Goal: Information Seeking & Learning: Learn about a topic

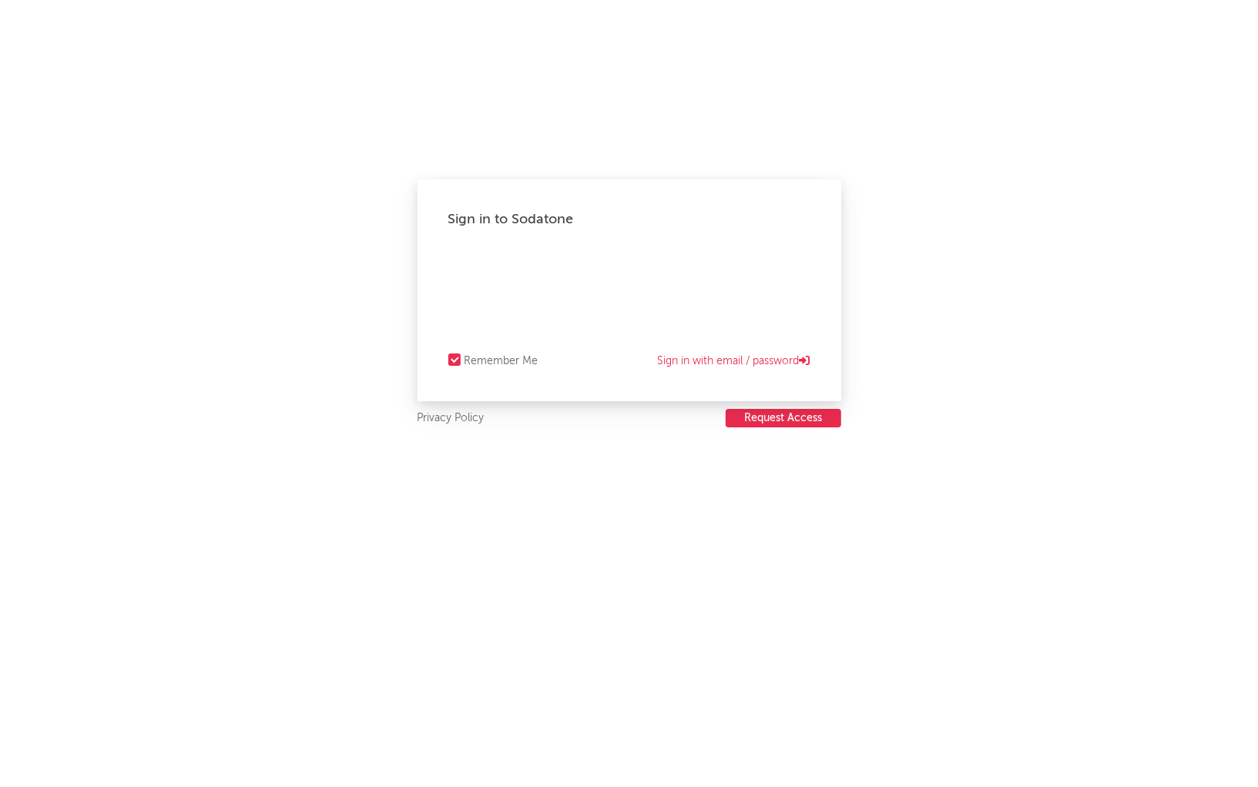
select select "recorded_music"
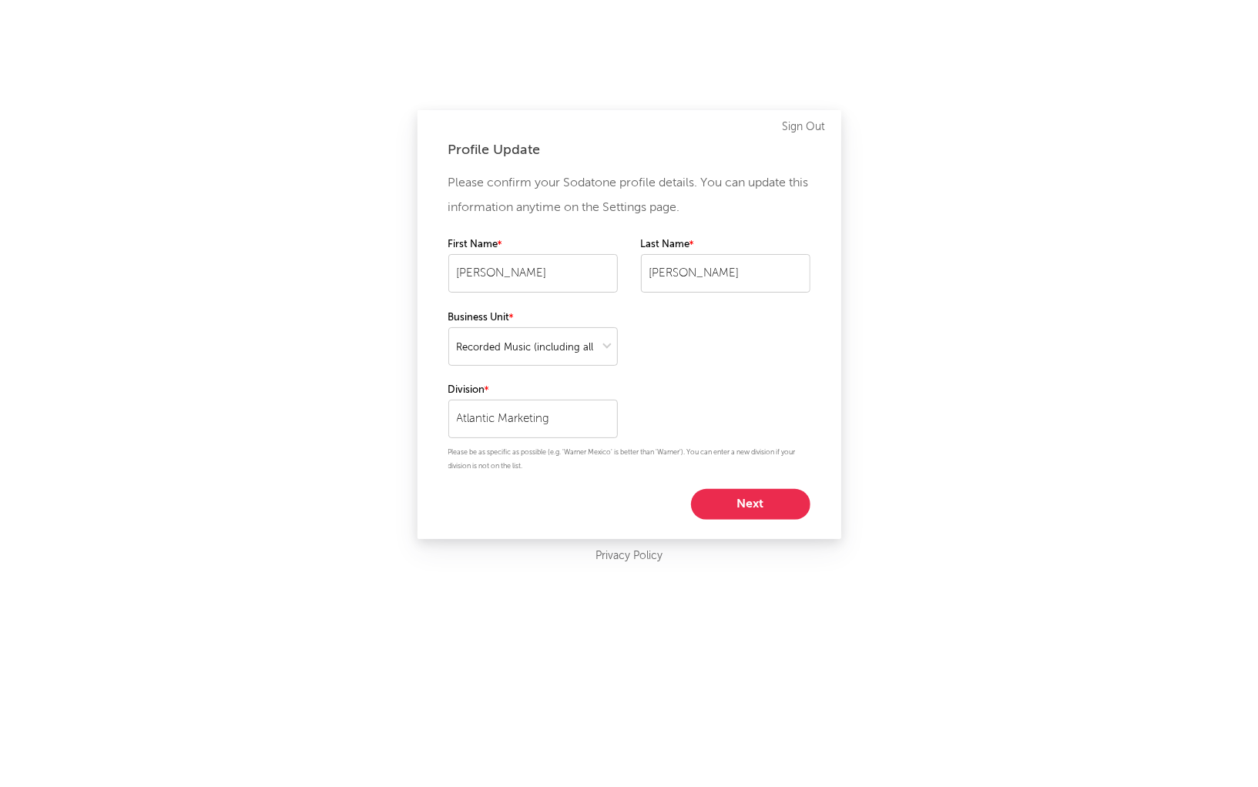
click at [733, 504] on button "Next" at bounding box center [750, 504] width 119 height 31
select select "marketing"
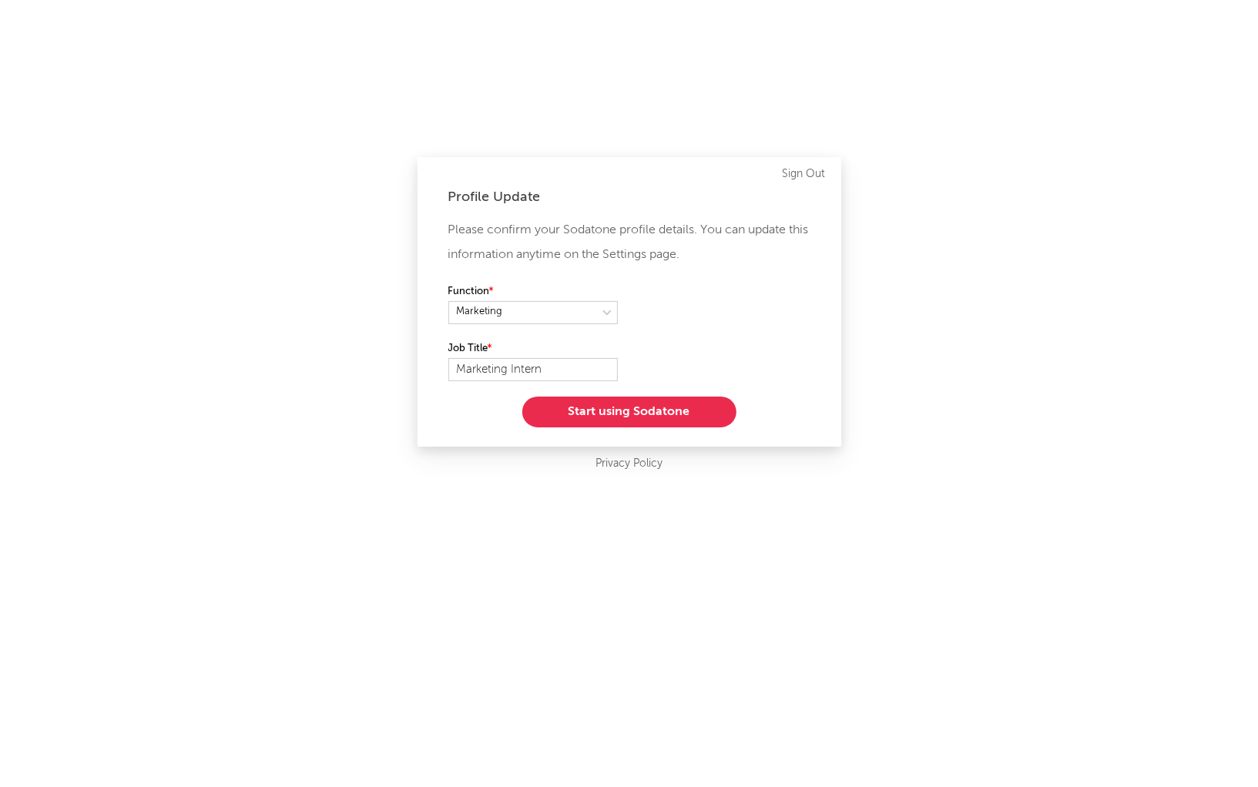
click at [665, 421] on button "Start using Sodatone" at bounding box center [629, 412] width 214 height 31
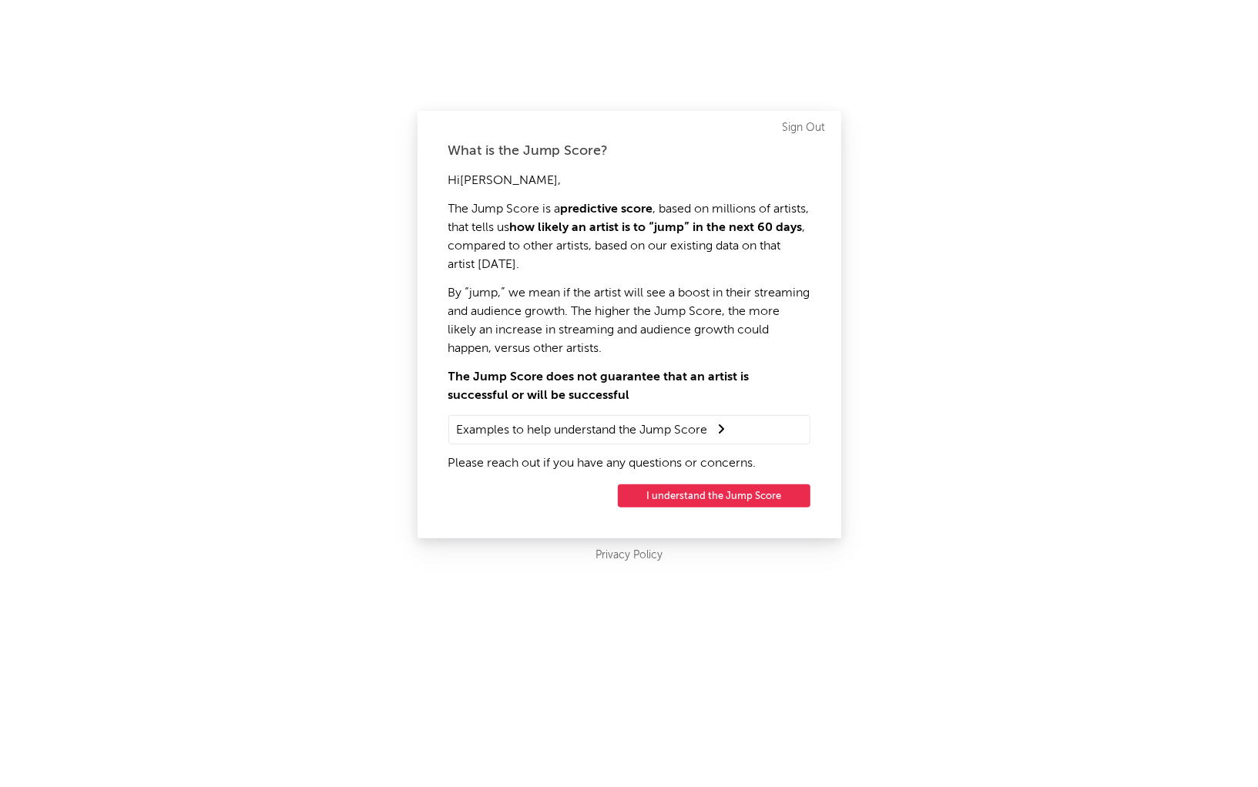
click at [676, 492] on button "I understand the Jump Score" at bounding box center [714, 496] width 193 height 23
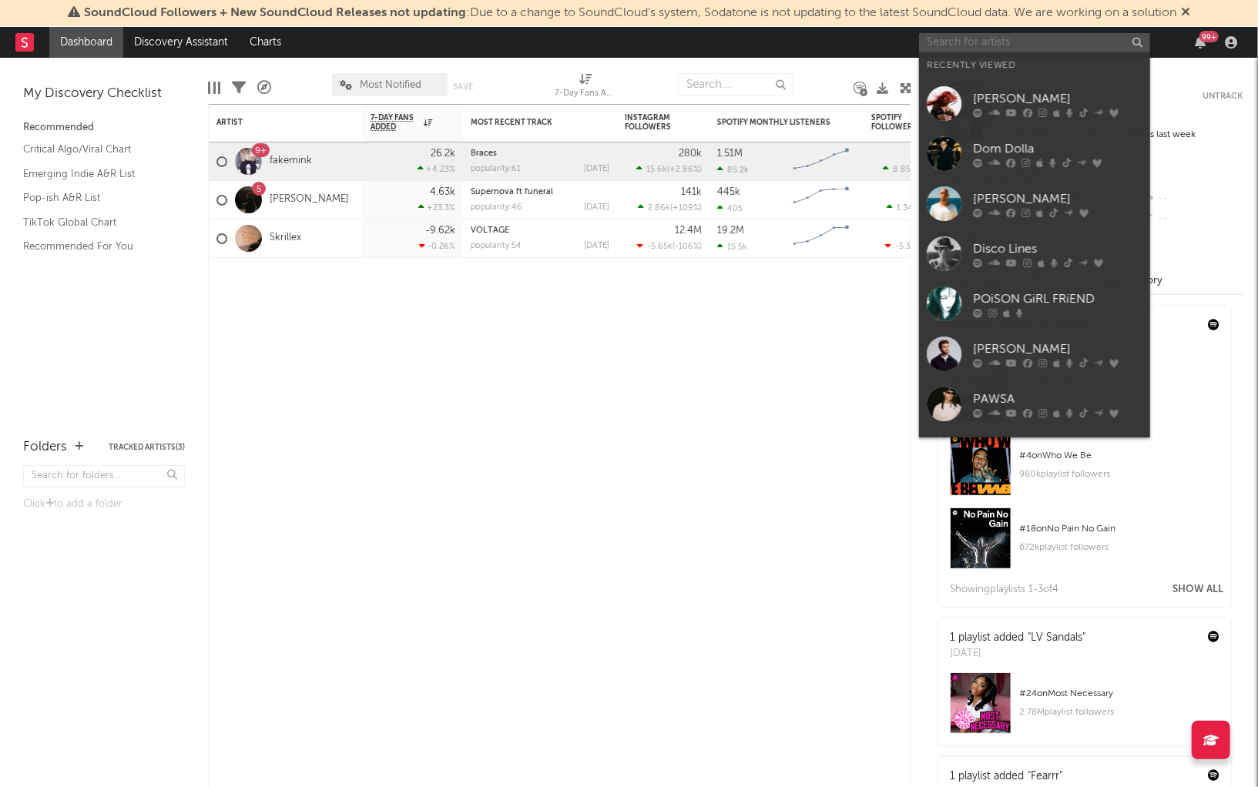
click at [947, 45] on input "text" at bounding box center [1034, 42] width 231 height 19
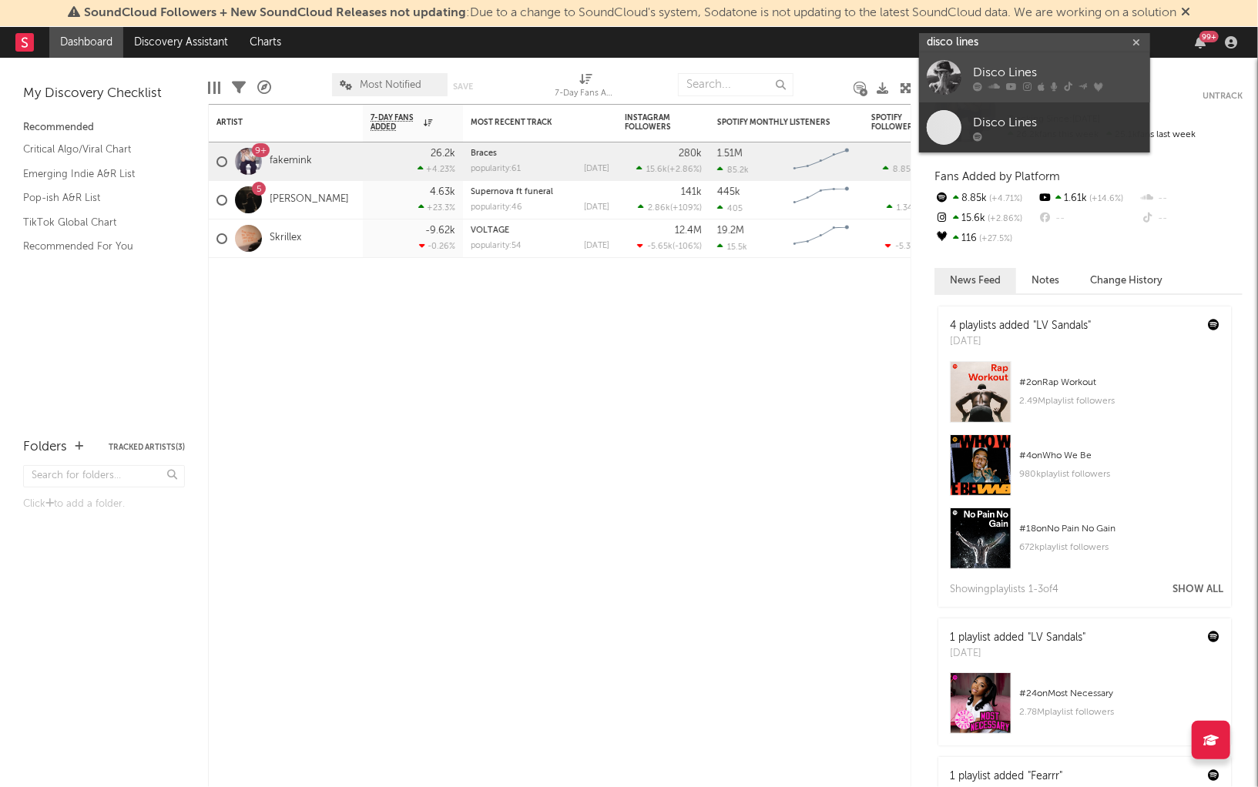
type input "disco lines"
click at [1022, 92] on link "Disco Lines" at bounding box center [1034, 77] width 231 height 50
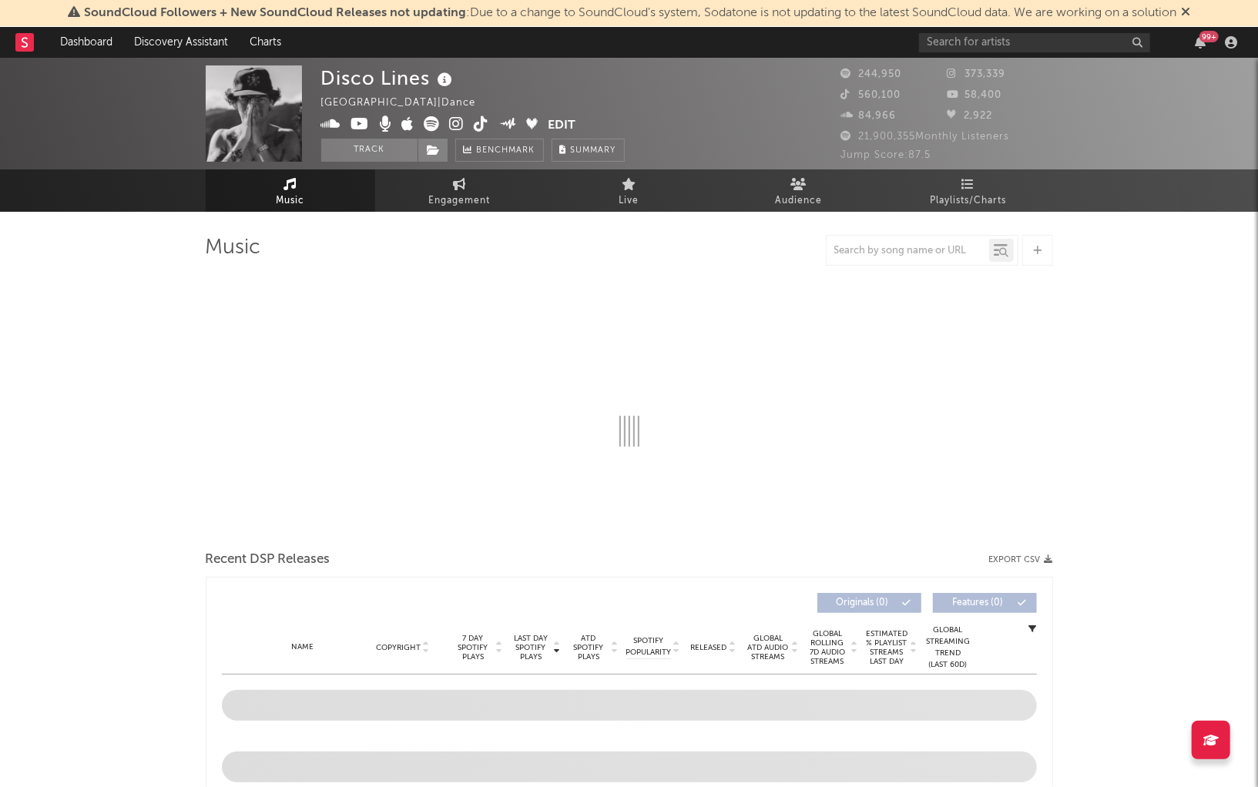
select select "6m"
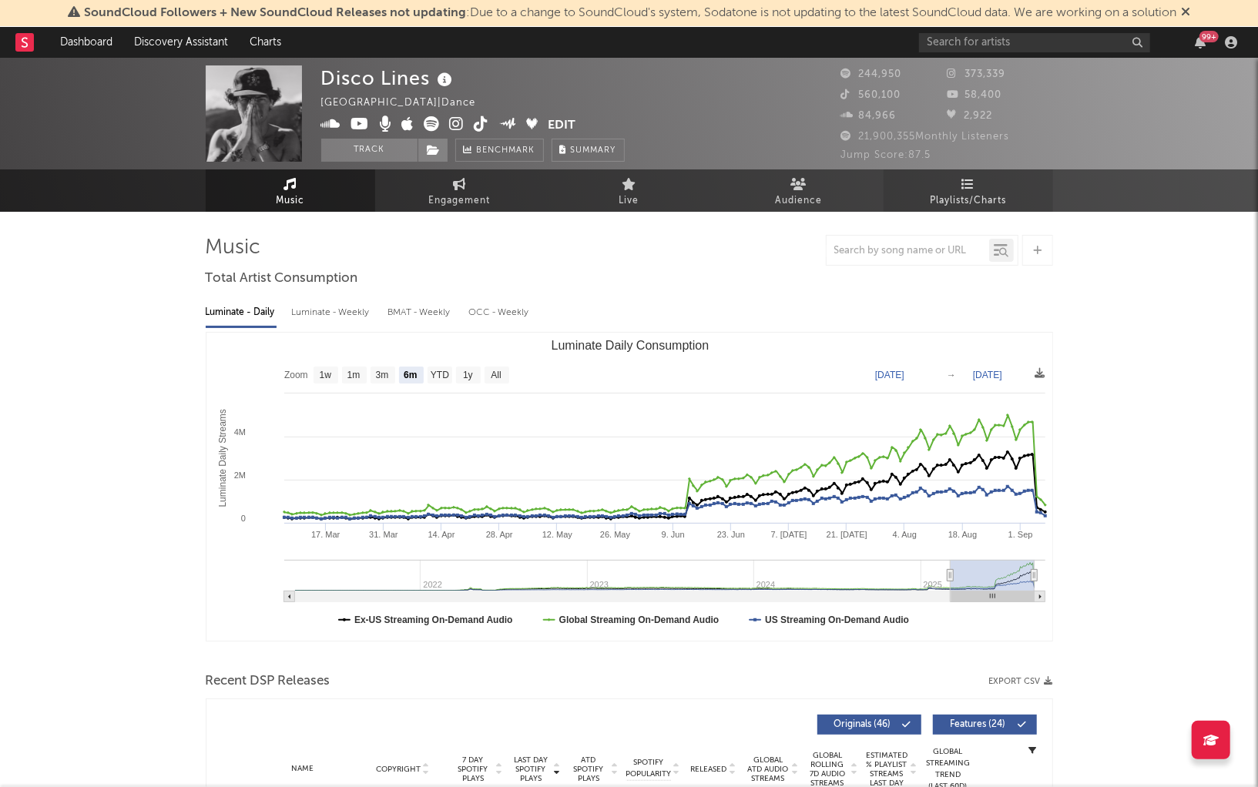
click at [915, 195] on link "Playlists/Charts" at bounding box center [968, 190] width 169 height 42
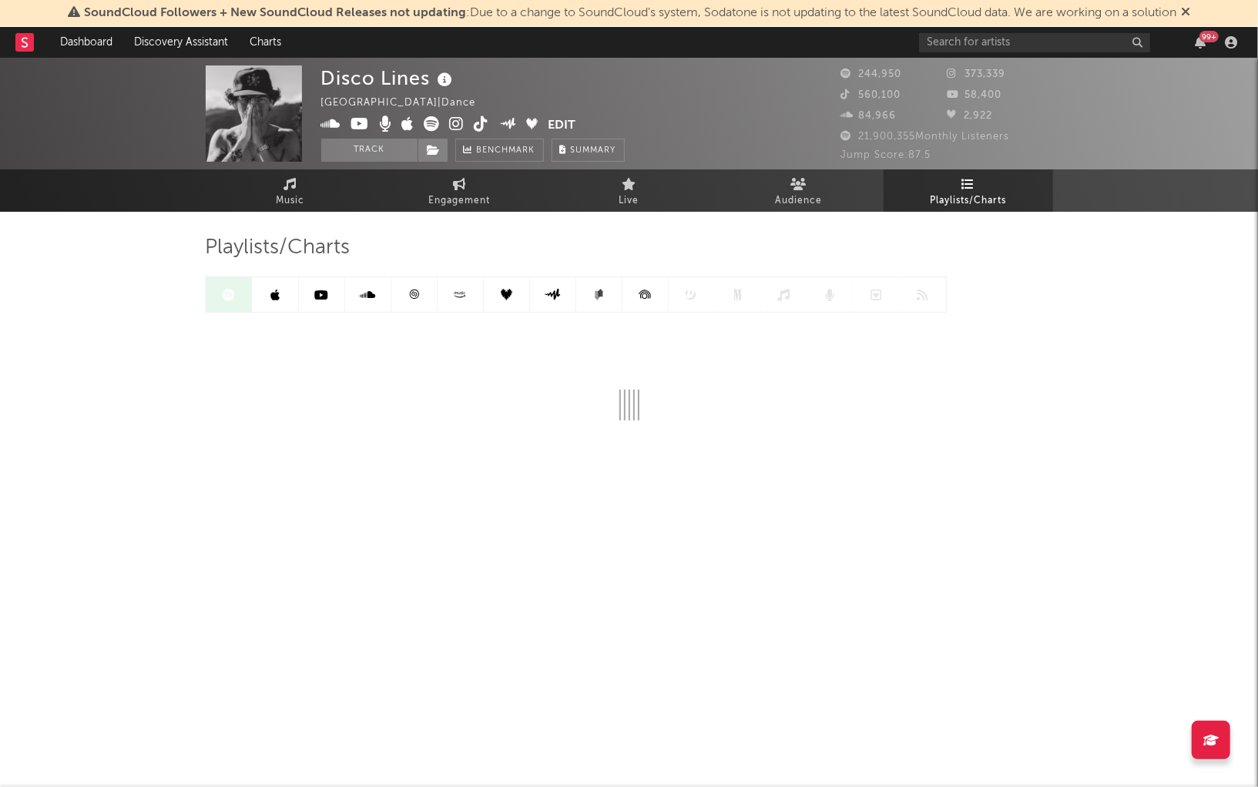
click at [283, 294] on link at bounding box center [276, 294] width 46 height 35
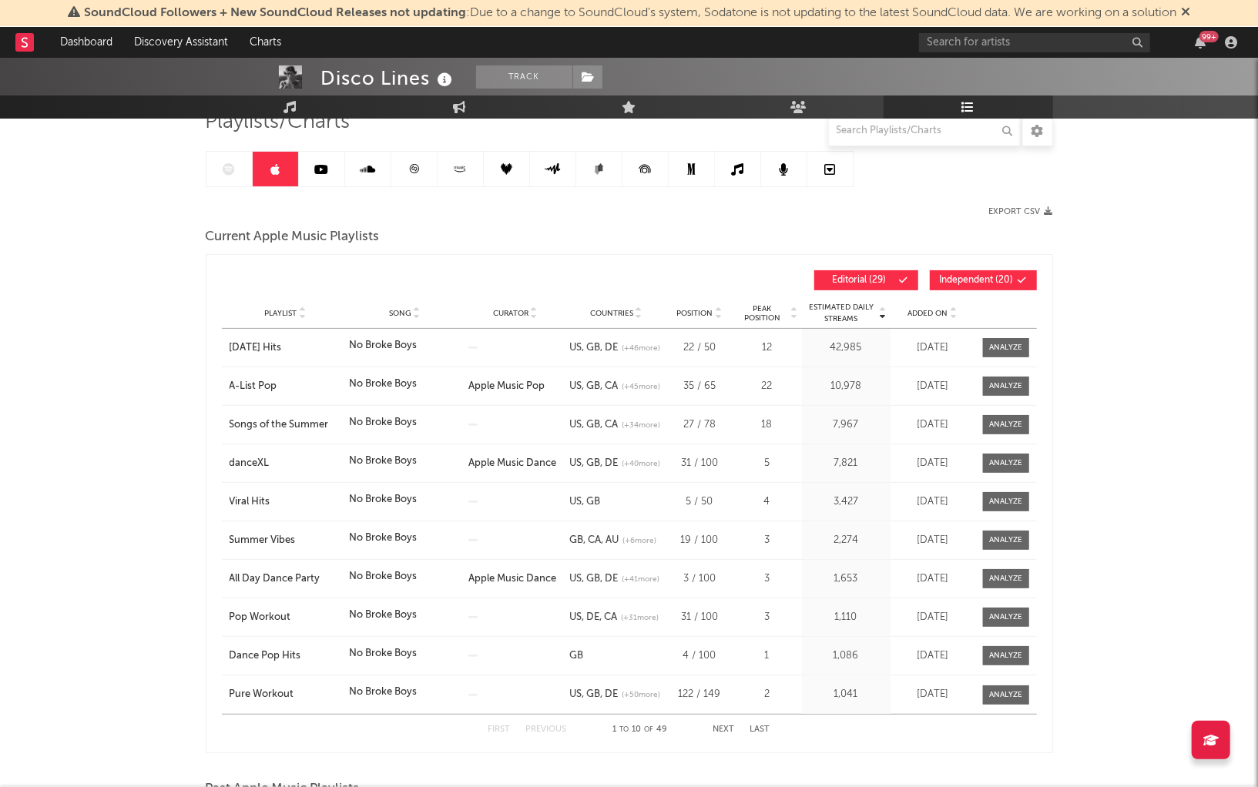
scroll to position [159, 0]
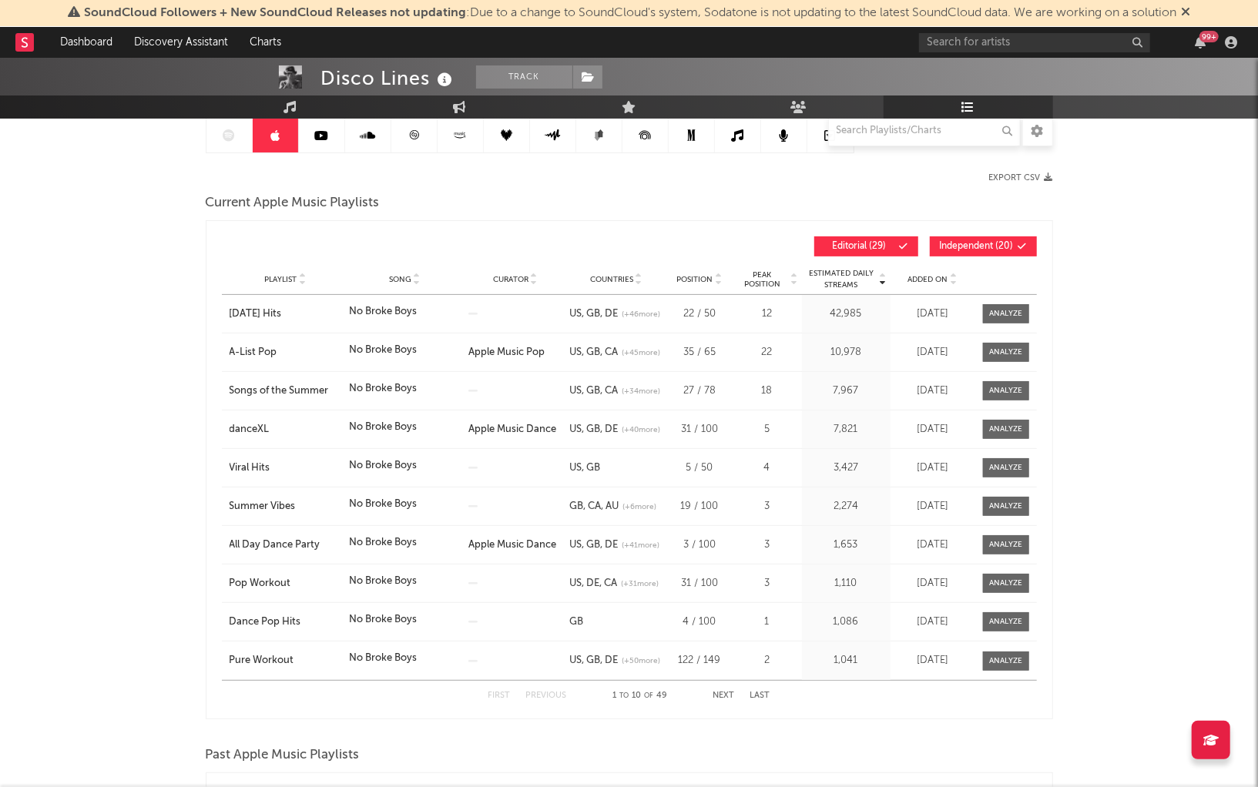
click at [985, 243] on span "Independent ( 20 )" at bounding box center [977, 246] width 74 height 9
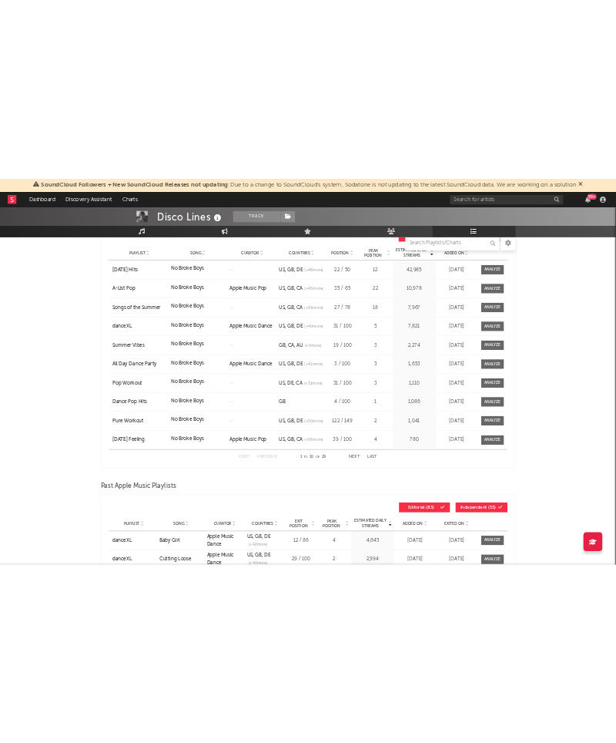
scroll to position [232, 0]
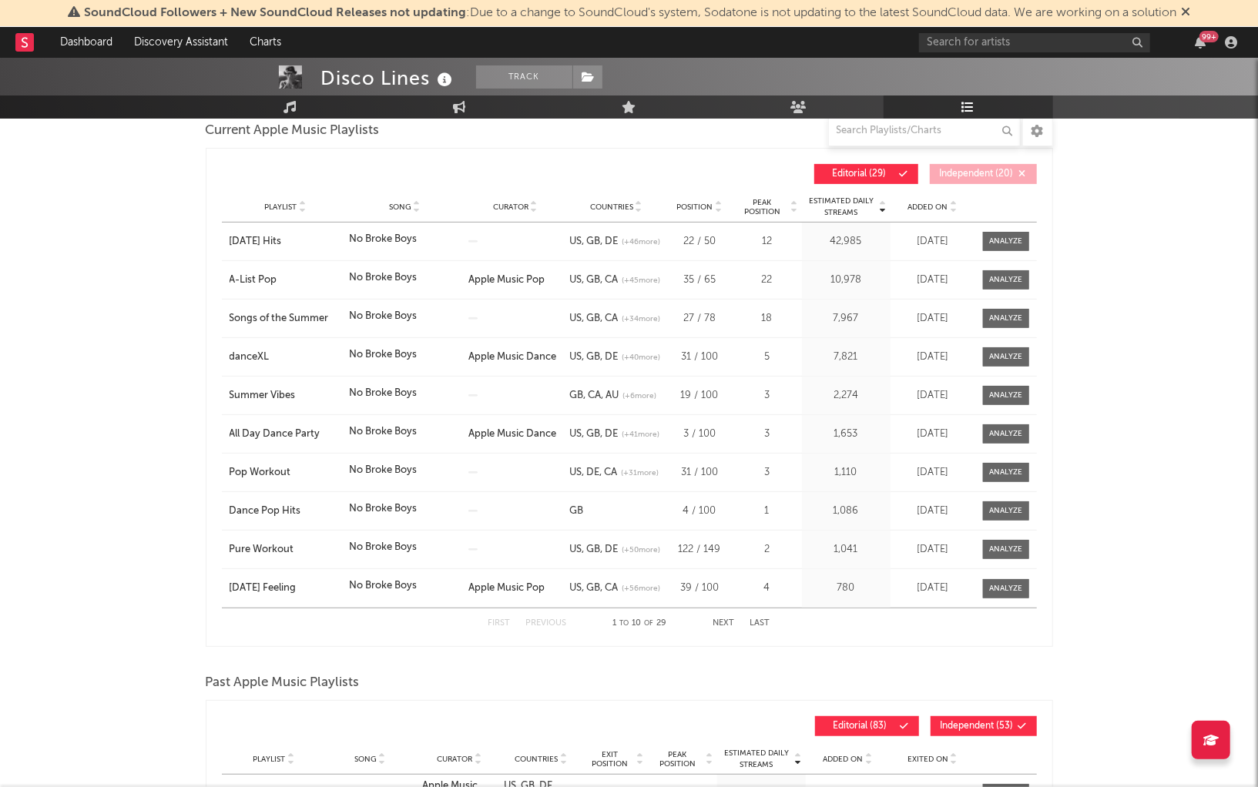
click at [401, 203] on span "Song" at bounding box center [400, 207] width 22 height 9
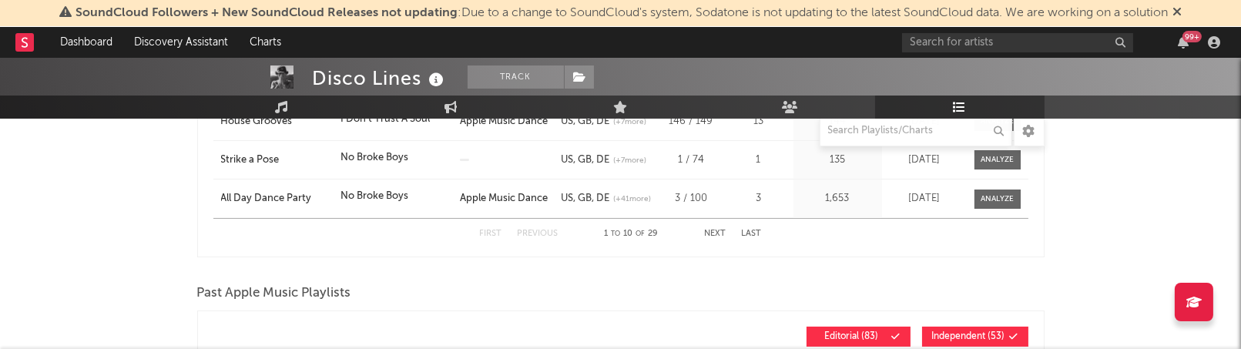
scroll to position [623, 0]
click at [701, 235] on div "First Previous 1 to 10 of 29 Next Last" at bounding box center [621, 233] width 282 height 30
click at [710, 231] on button "Next" at bounding box center [716, 233] width 22 height 8
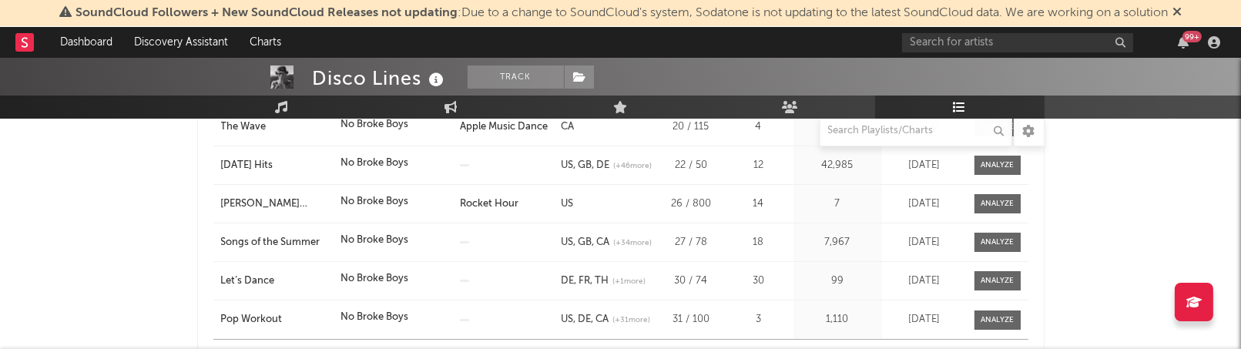
scroll to position [502, 0]
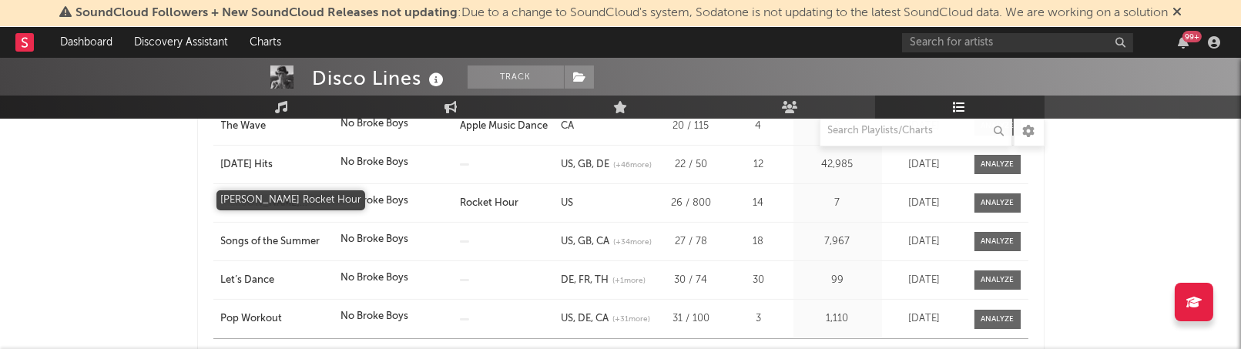
click at [263, 199] on div "Elton John’s Rocket Hour" at bounding box center [277, 203] width 112 height 15
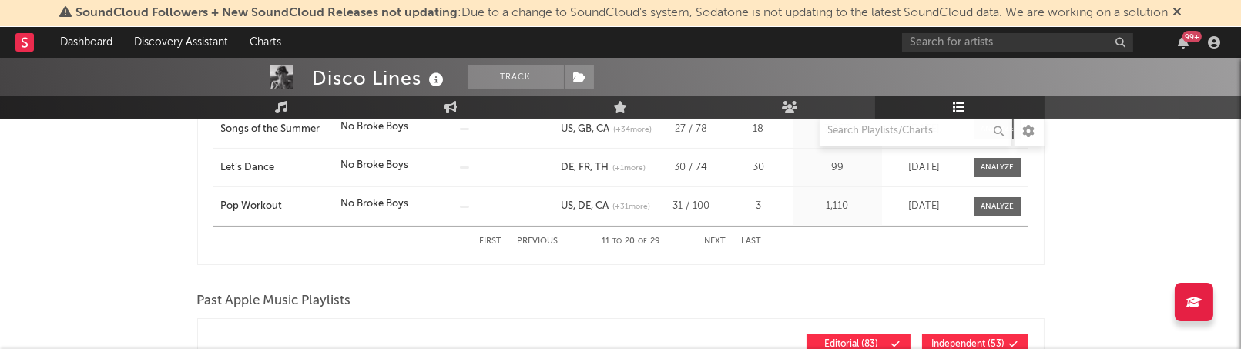
scroll to position [615, 0]
click at [709, 233] on div "First Previous 11 to 20 of 29 Next Last" at bounding box center [621, 241] width 282 height 30
click at [717, 240] on button "Next" at bounding box center [716, 241] width 22 height 8
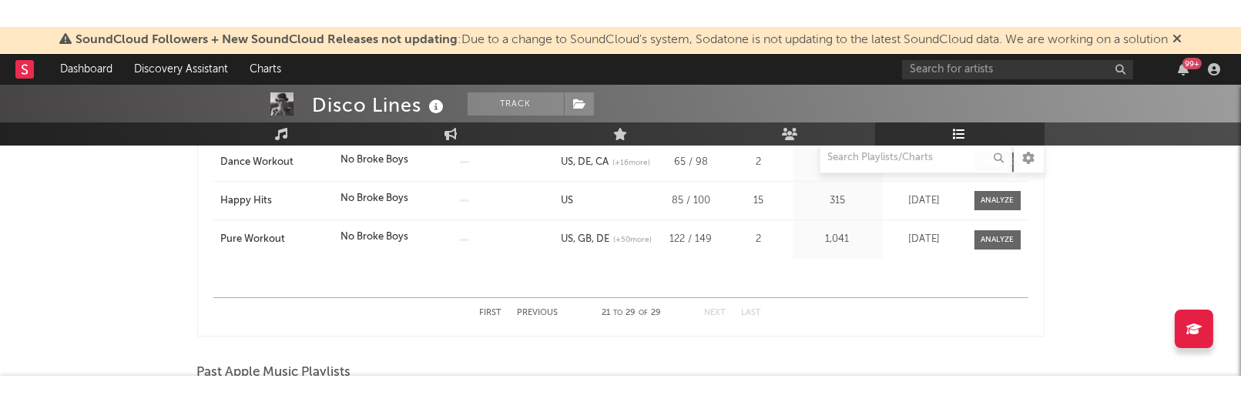
scroll to position [570, 0]
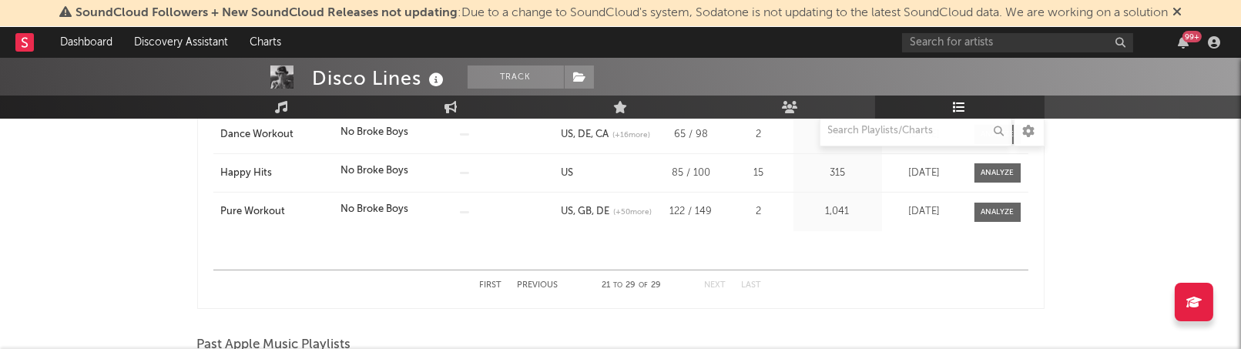
drag, startPoint x: 717, startPoint y: 300, endPoint x: 713, endPoint y: 280, distance: 21.3
click at [717, 300] on div "Song Playlist Song Curator Countries Position Peak Position Estimated Daily Str…" at bounding box center [620, 59] width 847 height 499
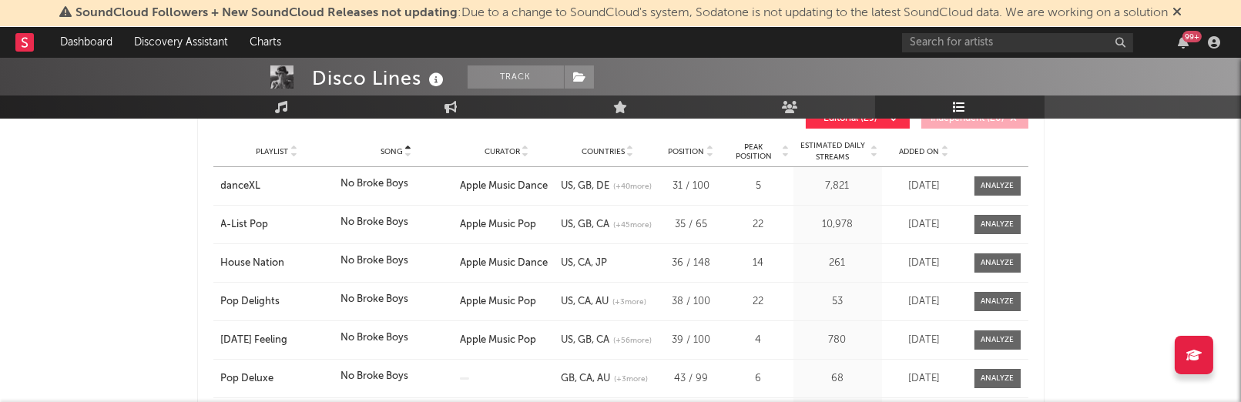
scroll to position [0, 0]
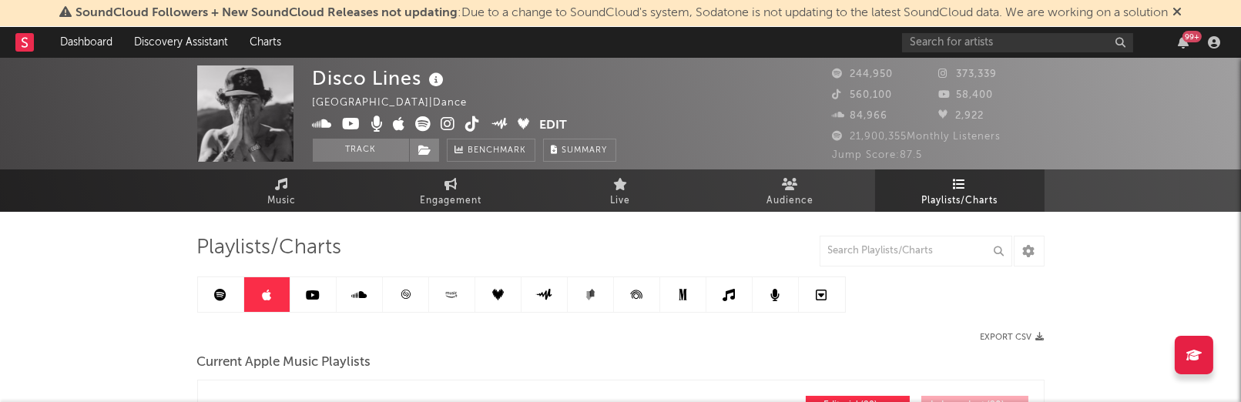
click at [220, 289] on icon at bounding box center [220, 295] width 12 height 12
click at [222, 290] on icon at bounding box center [220, 295] width 12 height 12
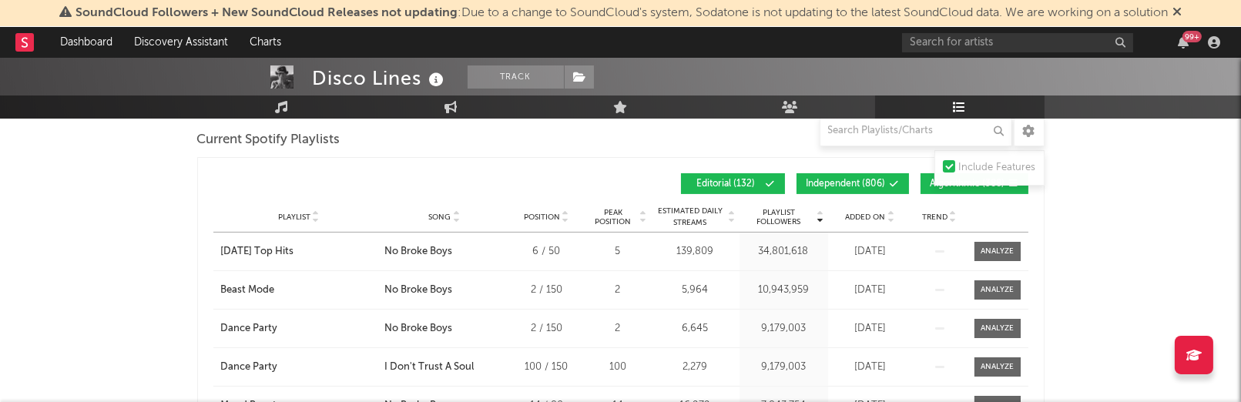
scroll to position [779, 0]
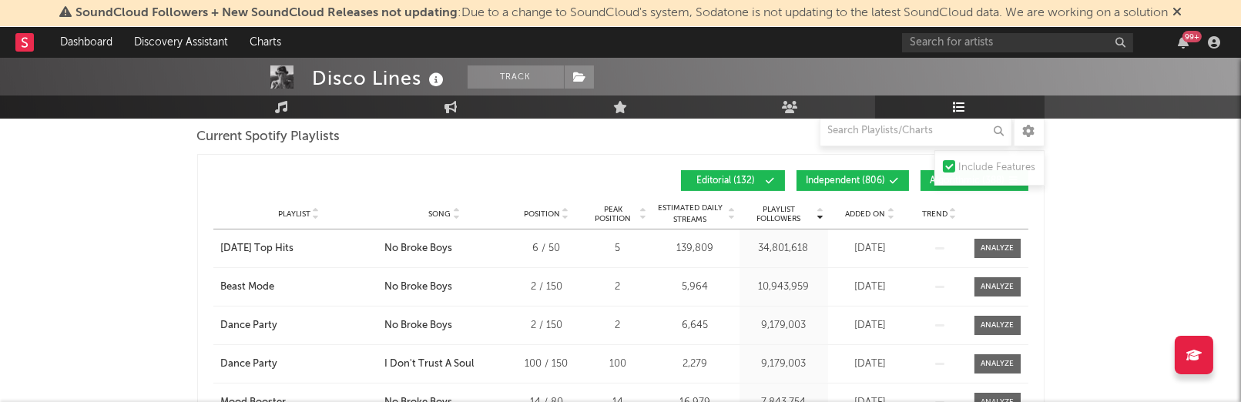
click at [817, 176] on span "Independent ( 806 )" at bounding box center [846, 180] width 79 height 9
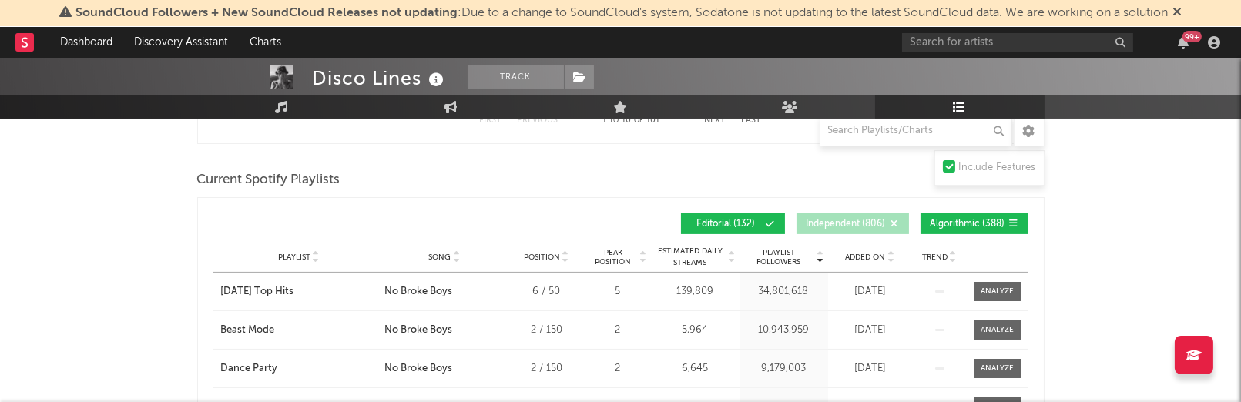
scroll to position [726, 0]
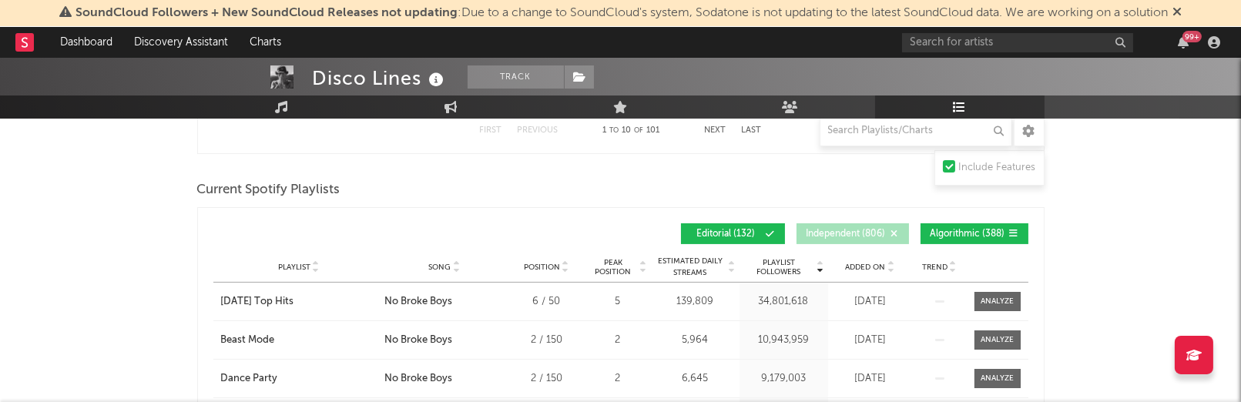
click at [954, 232] on span "Algorithmic ( 388 )" at bounding box center [968, 234] width 75 height 9
click at [438, 263] on span "Song" at bounding box center [439, 267] width 22 height 9
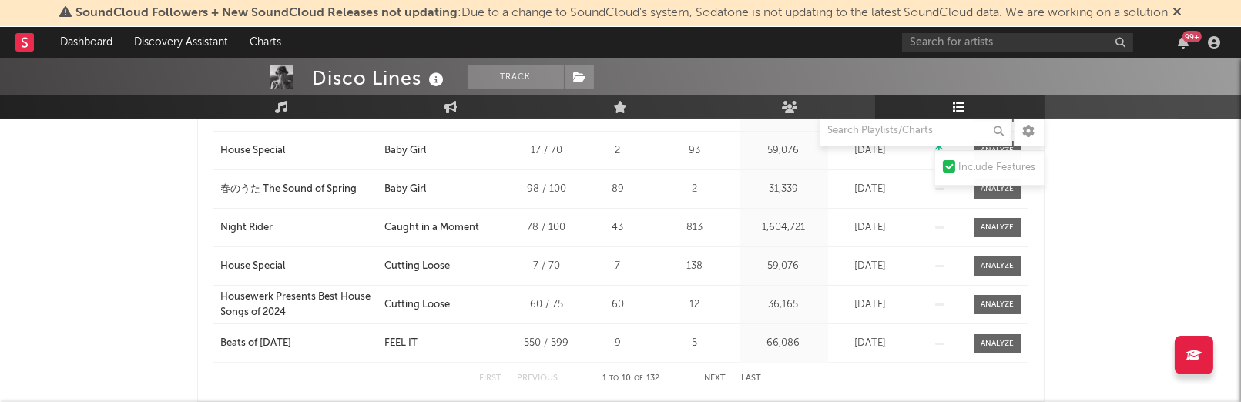
scroll to position [1060, 0]
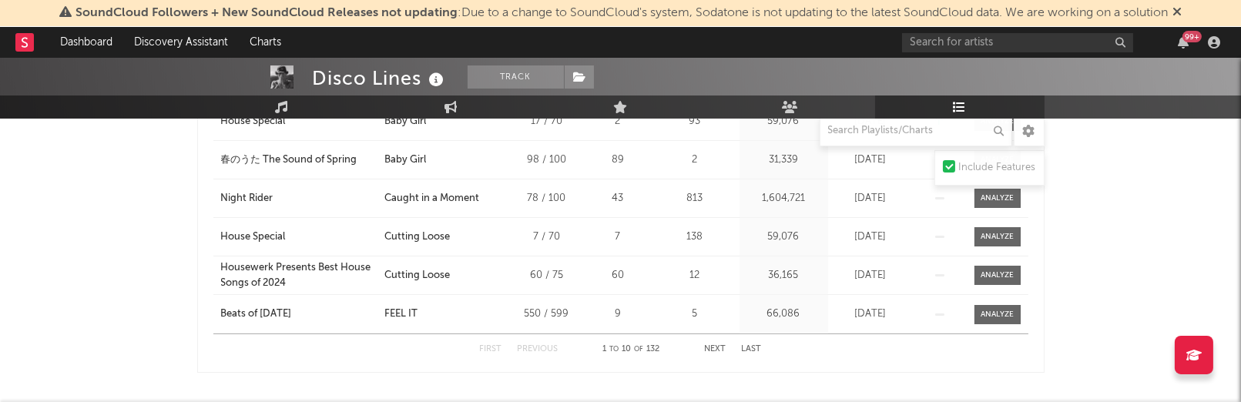
click at [710, 339] on div "First Previous 1 to 10 of 132 Next Last" at bounding box center [621, 349] width 282 height 30
click at [715, 345] on button "Next" at bounding box center [716, 349] width 22 height 8
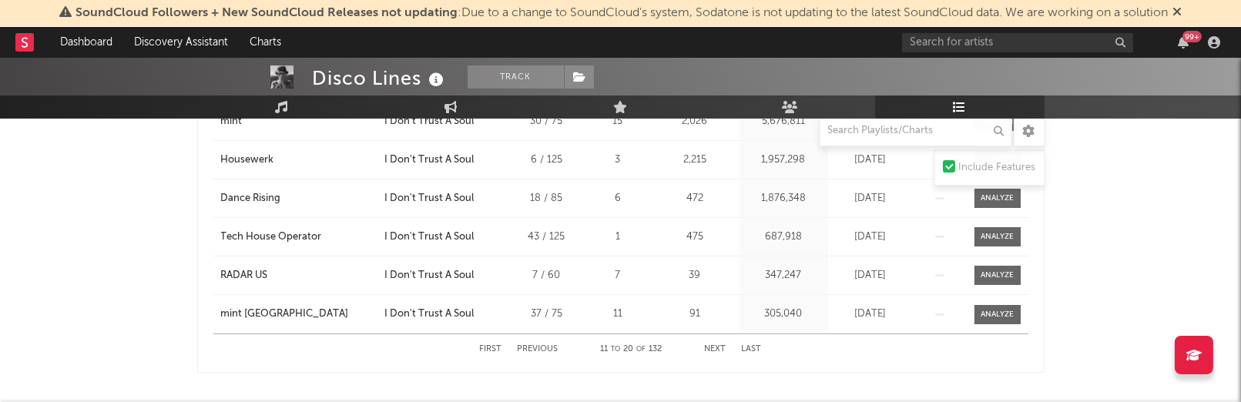
click at [715, 345] on button "Next" at bounding box center [716, 349] width 22 height 8
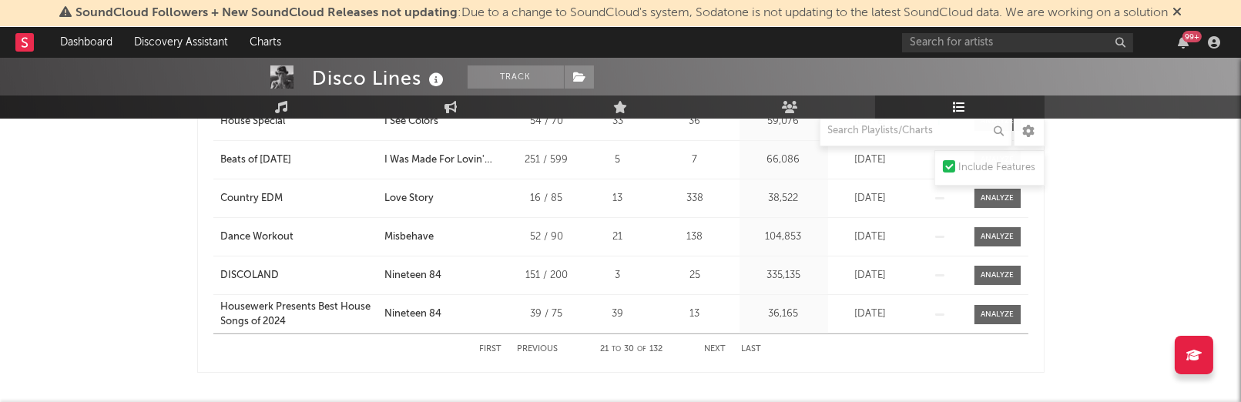
click at [715, 345] on button "Next" at bounding box center [716, 349] width 22 height 8
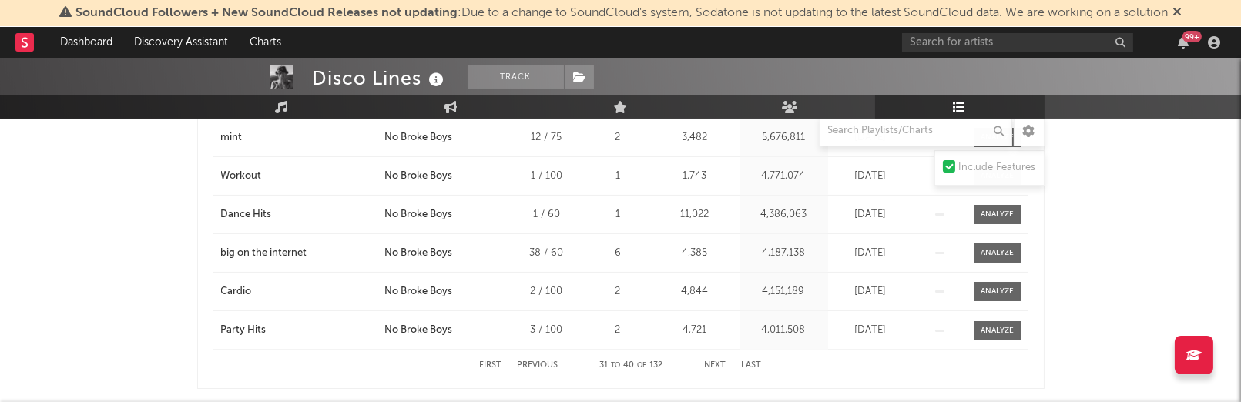
scroll to position [1059, 0]
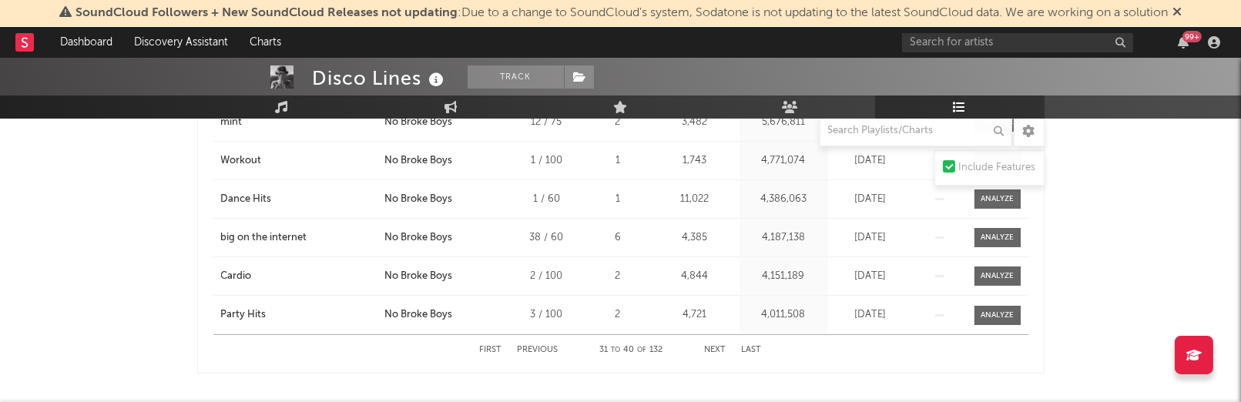
click at [720, 346] on button "Next" at bounding box center [716, 350] width 22 height 8
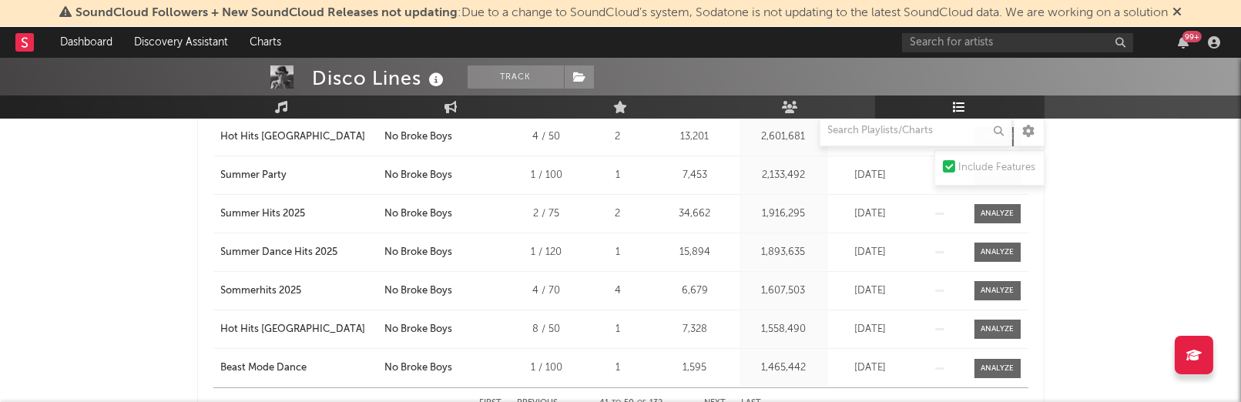
scroll to position [1048, 0]
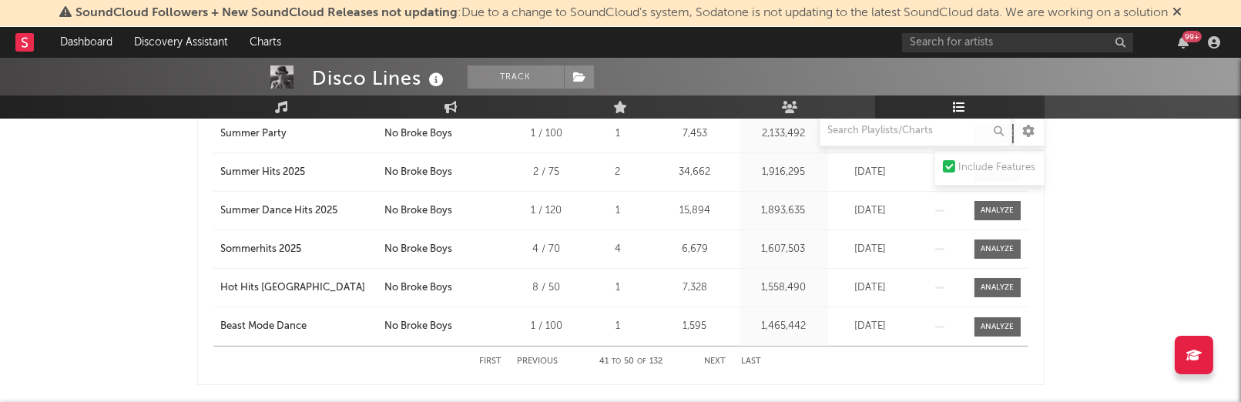
click at [702, 355] on div "First Previous 41 to 50 of 132 Next Last" at bounding box center [621, 362] width 282 height 30
click at [713, 358] on button "Next" at bounding box center [716, 361] width 22 height 8
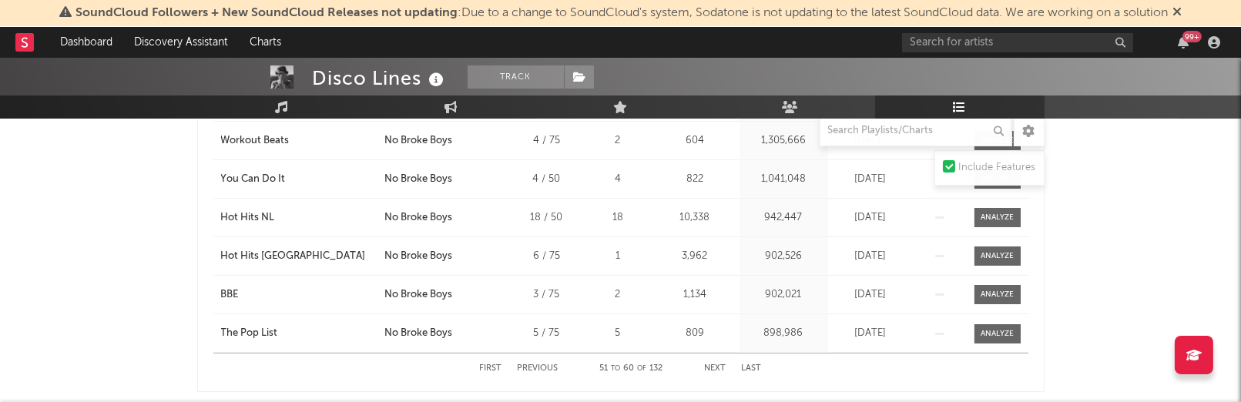
scroll to position [1058, 0]
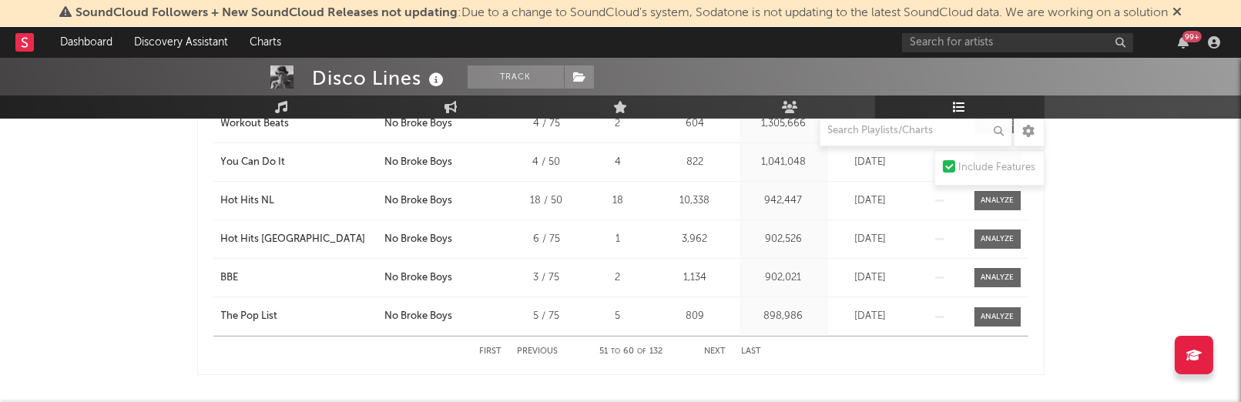
click at [712, 351] on button "Next" at bounding box center [716, 351] width 22 height 8
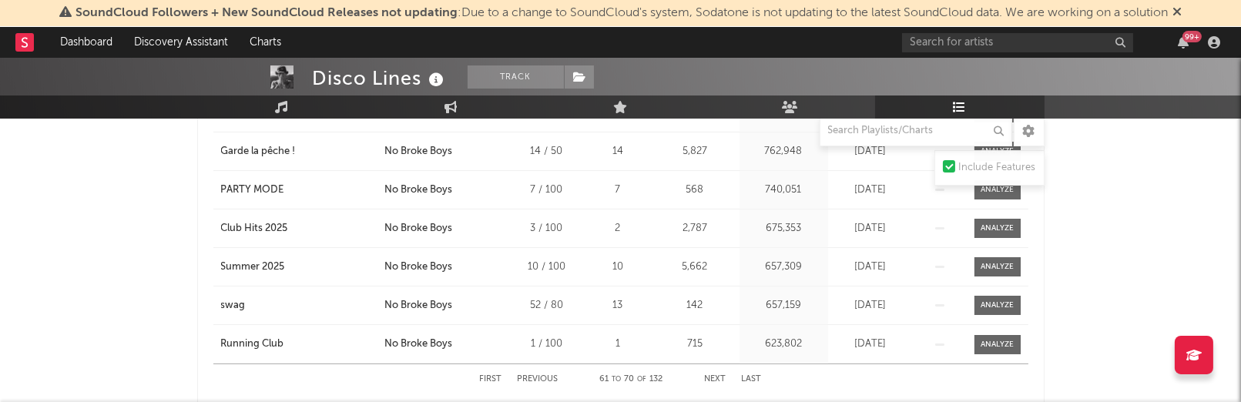
scroll to position [1049, 0]
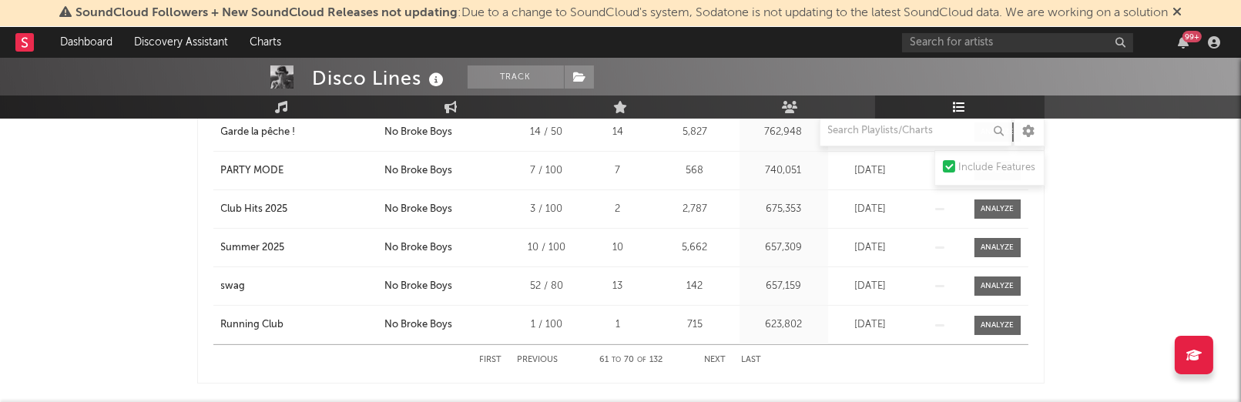
click at [715, 356] on button "Next" at bounding box center [716, 360] width 22 height 8
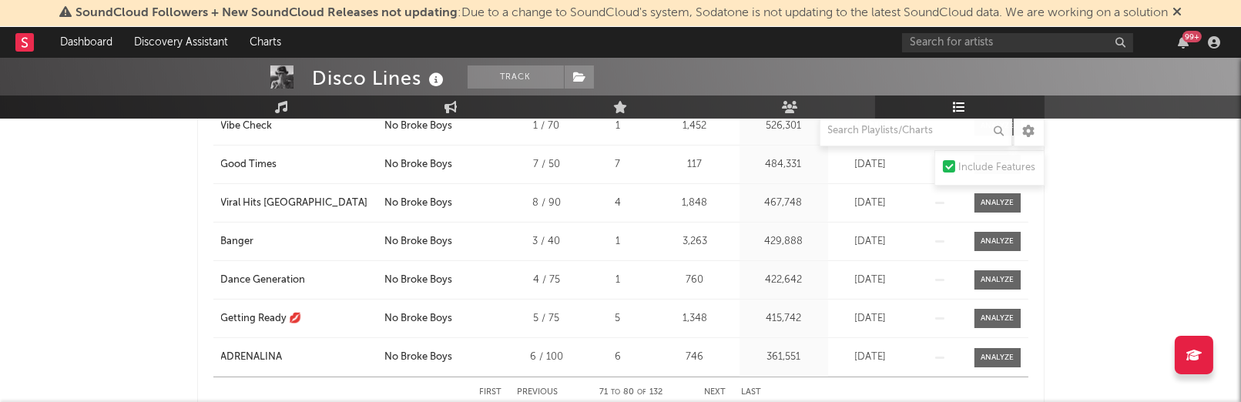
scroll to position [1021, 0]
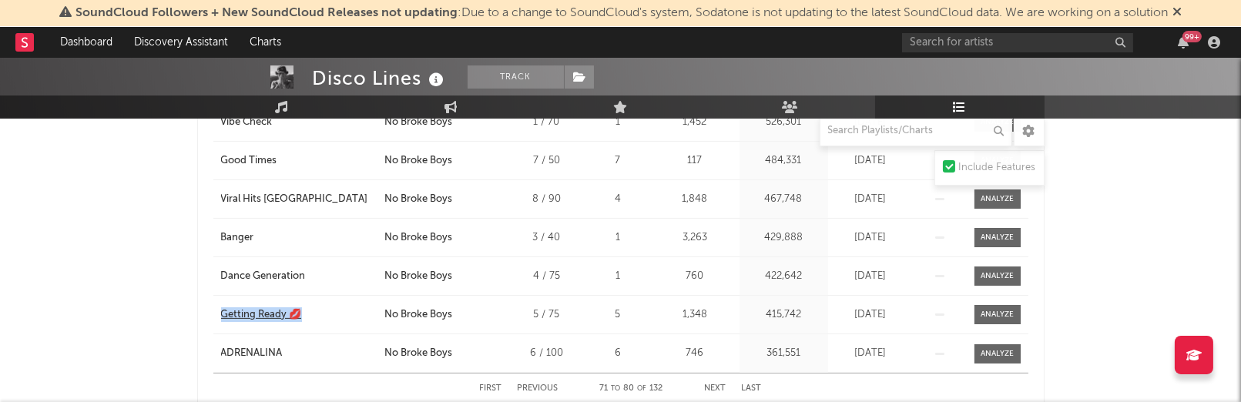
drag, startPoint x: 210, startPoint y: 314, endPoint x: 298, endPoint y: 314, distance: 88.6
click at [298, 314] on div "Song Playlist Song Position Peak Position Playlist Followers Added On Trend Pos…" at bounding box center [620, 162] width 847 height 500
copy div "Getting Ready 💋"
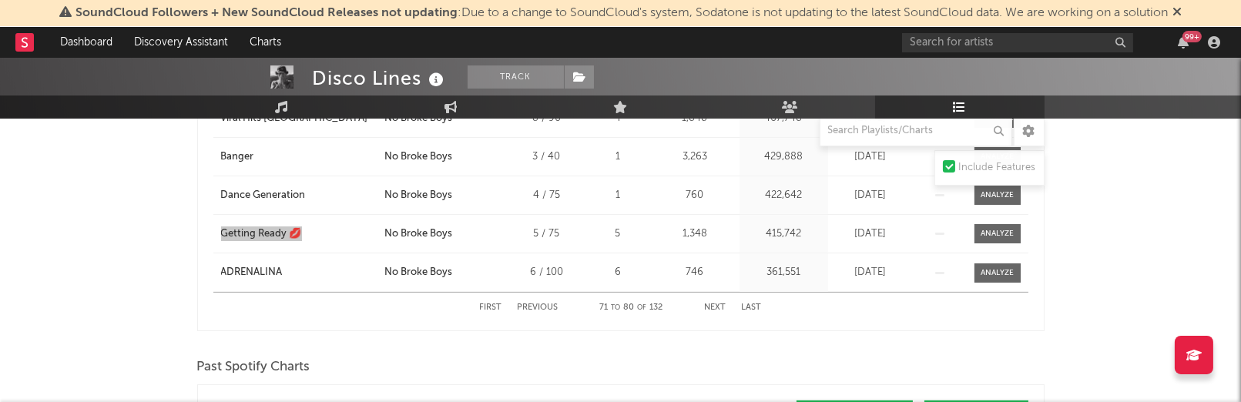
scroll to position [1103, 0]
click at [720, 303] on button "Next" at bounding box center [716, 307] width 22 height 8
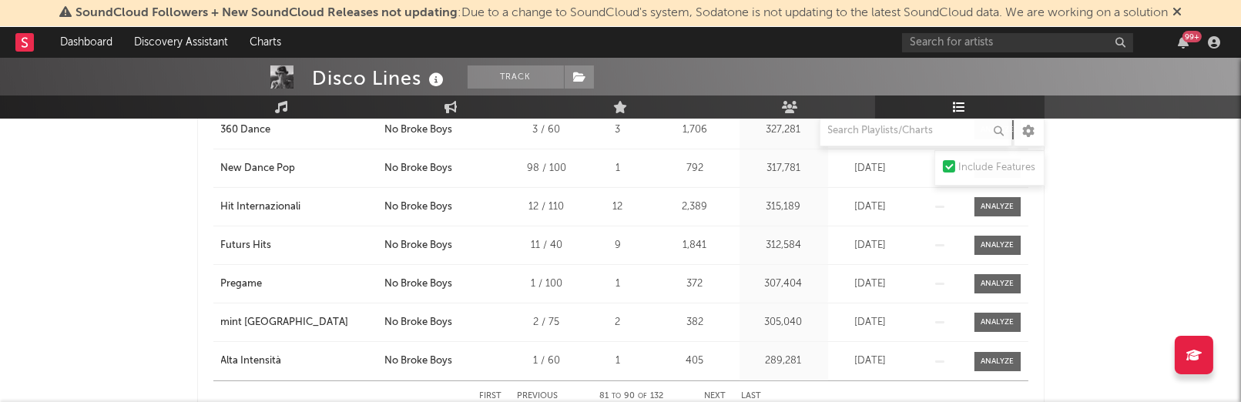
scroll to position [1046, 0]
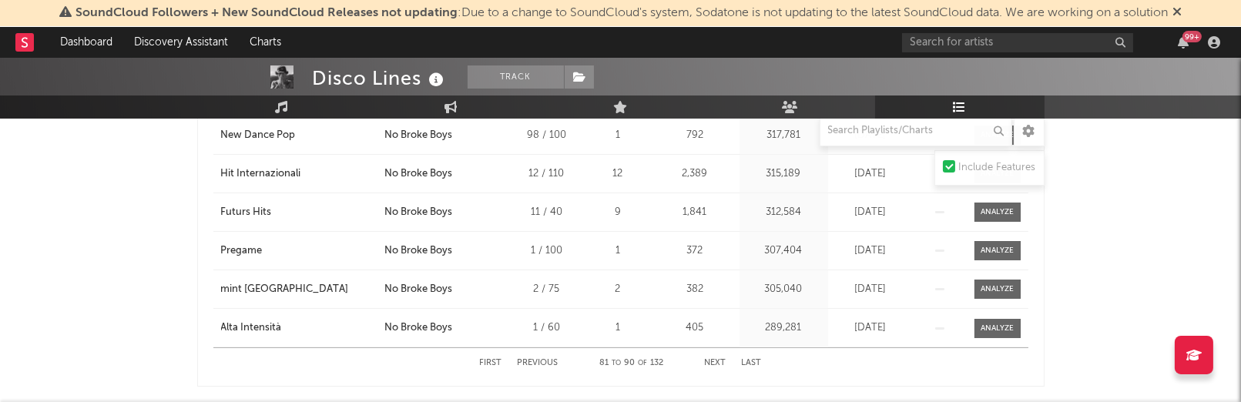
click at [710, 359] on button "Next" at bounding box center [716, 363] width 22 height 8
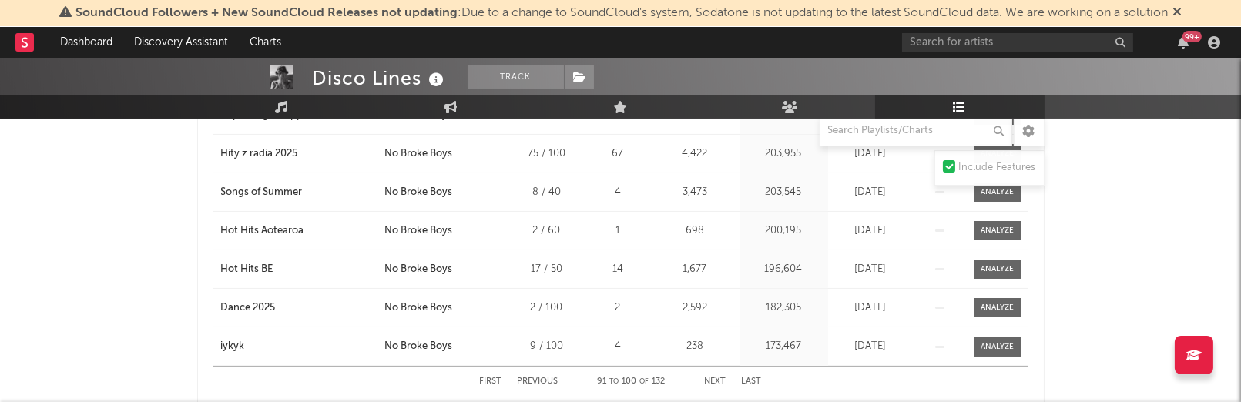
scroll to position [1029, 0]
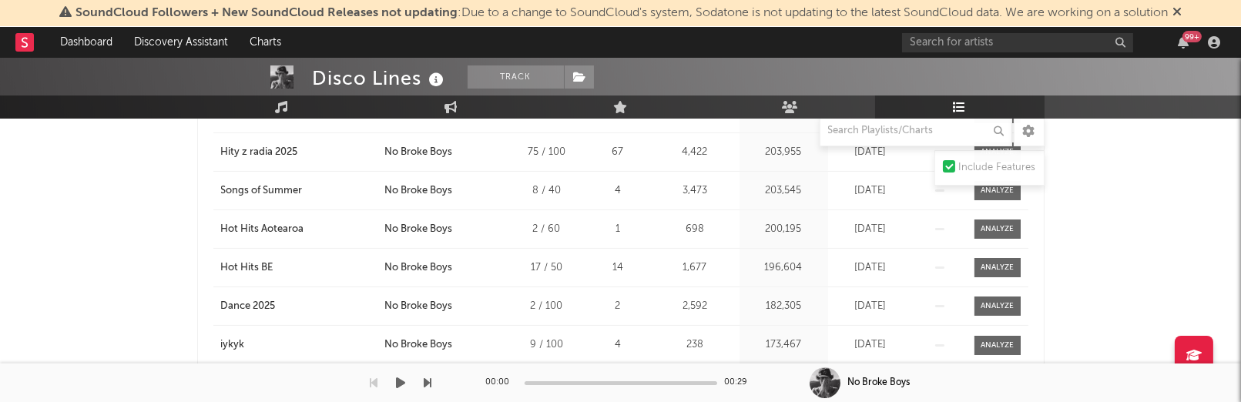
click at [716, 374] on div "00:00 00:29" at bounding box center [621, 383] width 270 height 39
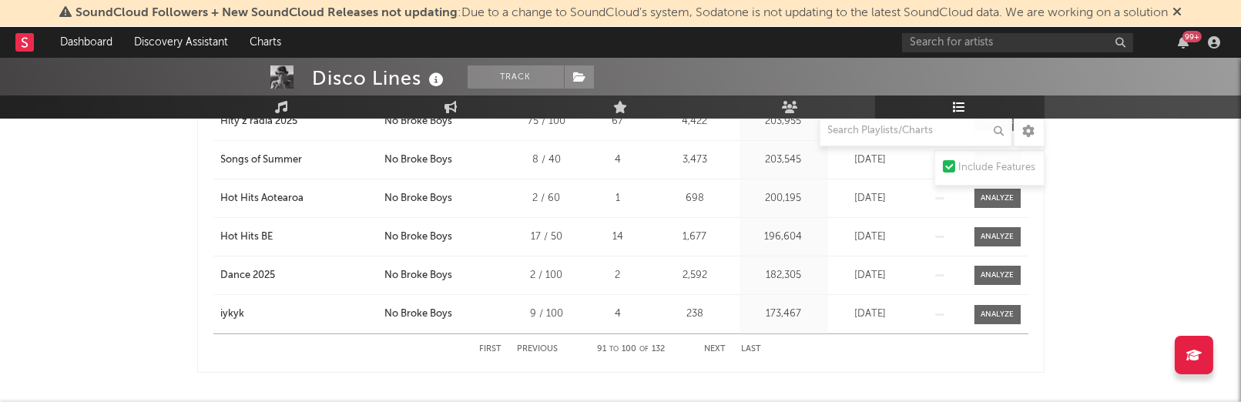
click at [715, 341] on div "First Previous 91 to 100 of 132 Next Last" at bounding box center [621, 349] width 282 height 30
click at [722, 348] on button "Next" at bounding box center [716, 349] width 22 height 8
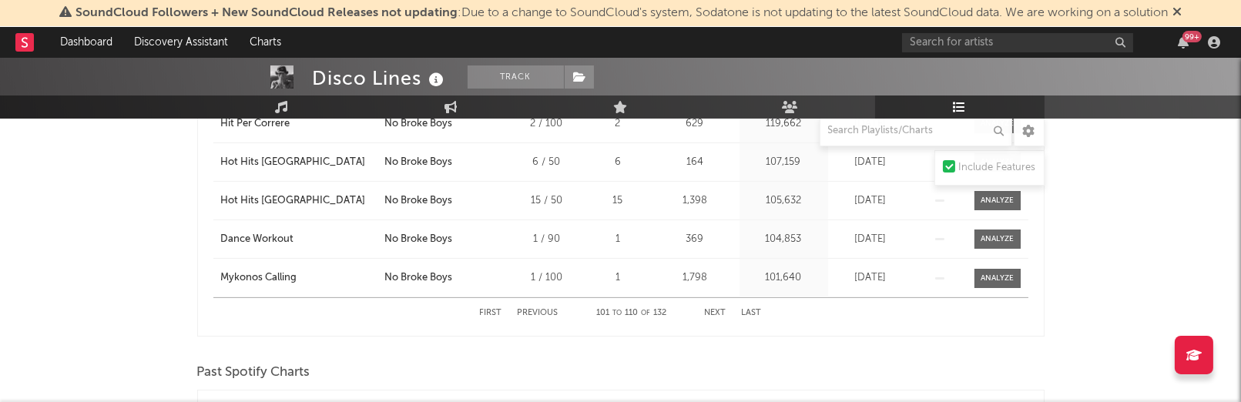
scroll to position [1097, 0]
click at [719, 308] on button "Next" at bounding box center [716, 312] width 22 height 8
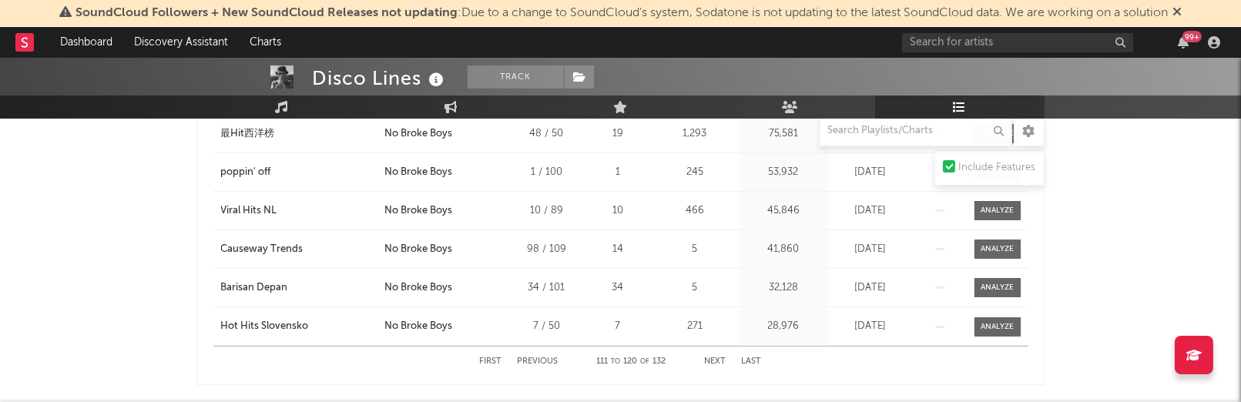
scroll to position [1057, 0]
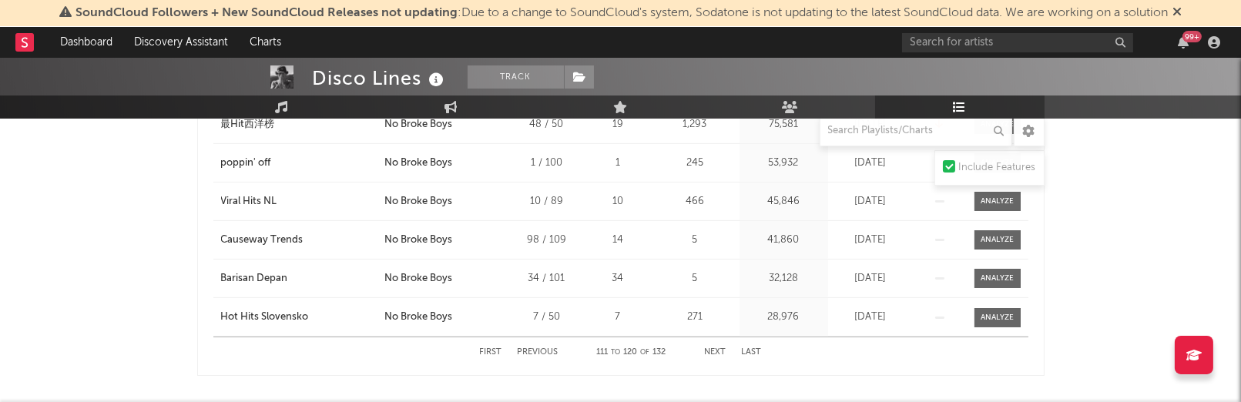
click at [717, 344] on div "First Previous 111 to 120 of 132 Next Last" at bounding box center [621, 352] width 282 height 30
click at [717, 348] on button "Next" at bounding box center [716, 352] width 22 height 8
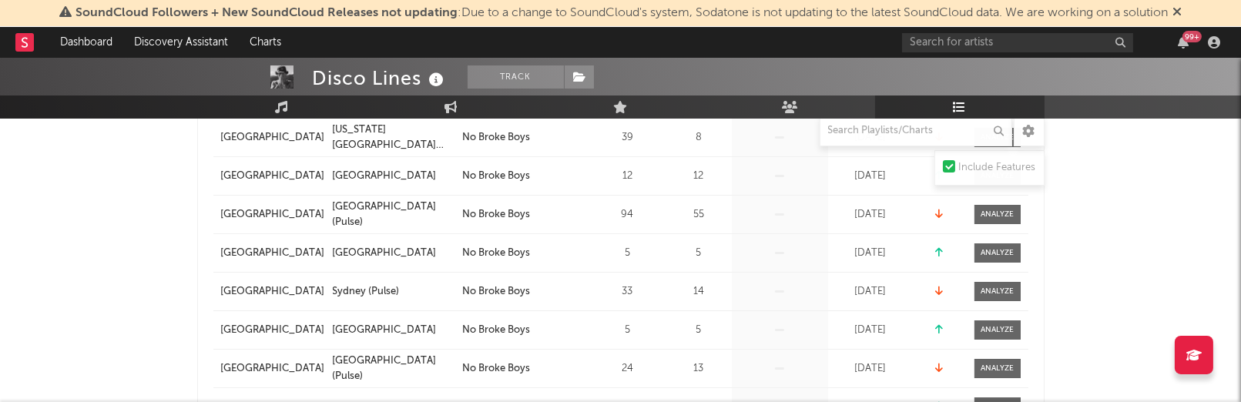
scroll to position [0, 0]
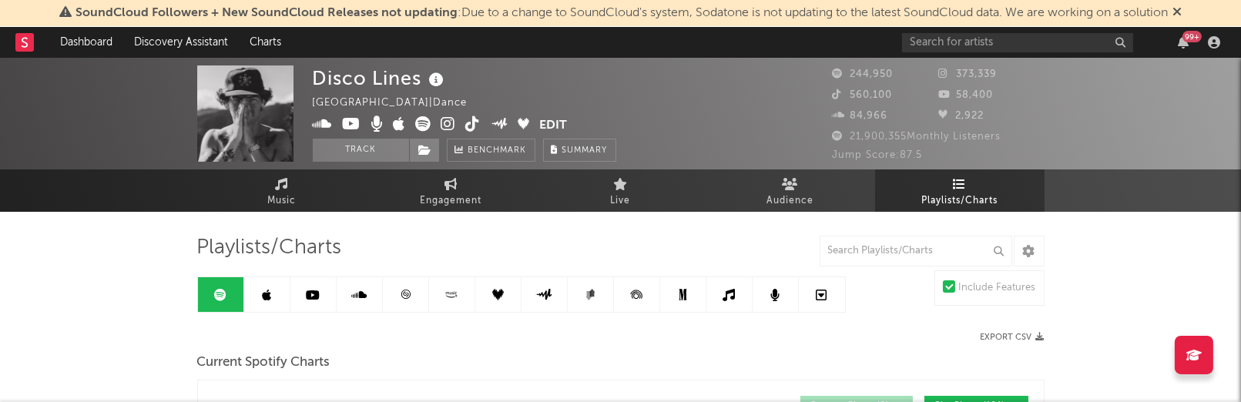
click at [451, 294] on icon at bounding box center [452, 295] width 18 height 12
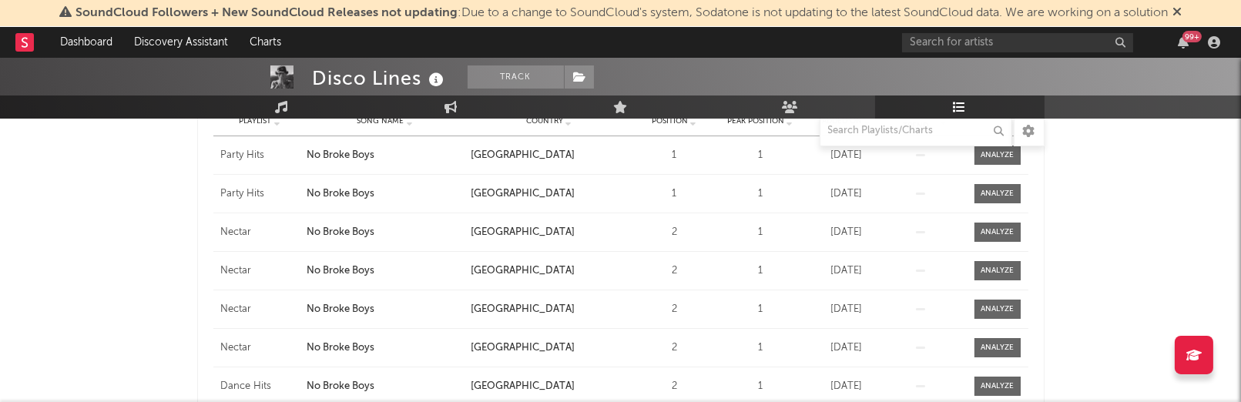
scroll to position [285, 0]
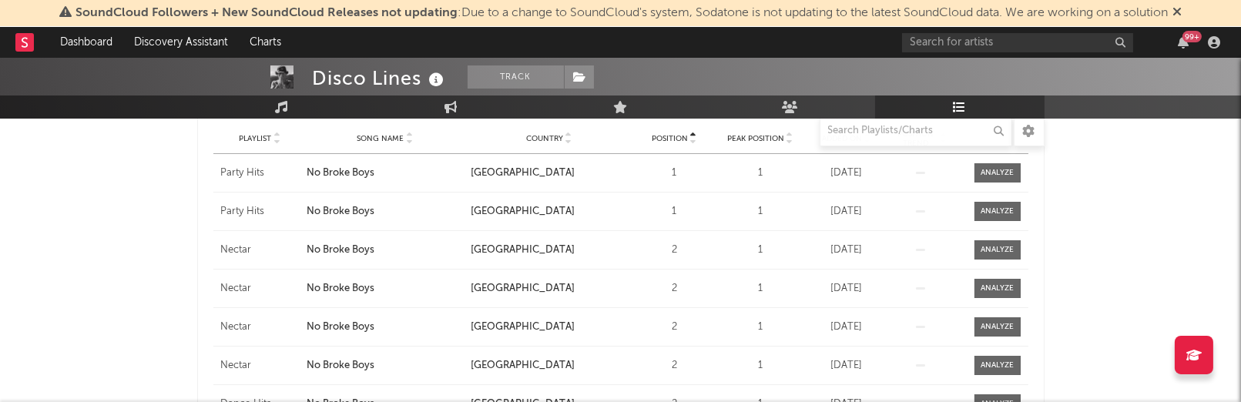
click at [402, 129] on div "Playlist Song Name Country Position Peak Position Added On Exited On Position T…" at bounding box center [620, 138] width 815 height 31
click at [388, 136] on span "Song Name" at bounding box center [380, 138] width 47 height 9
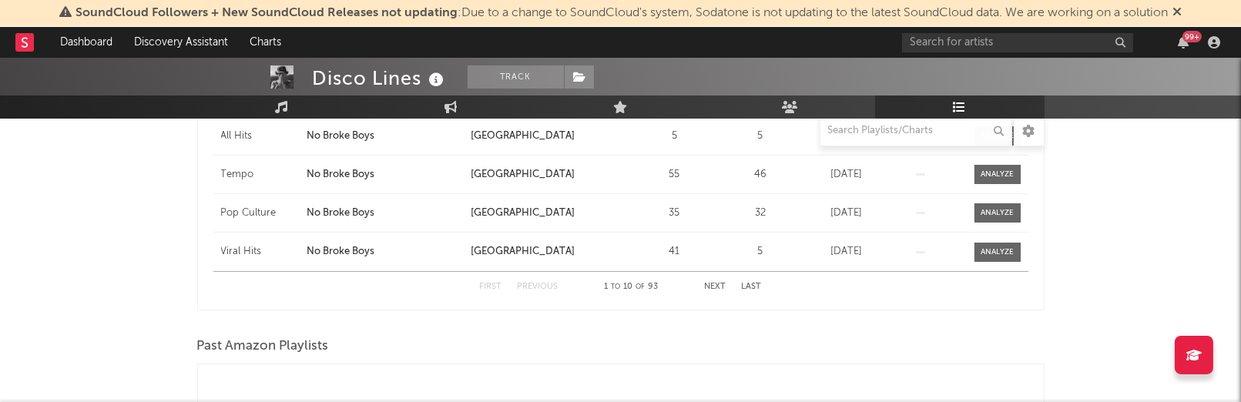
scroll to position [558, 0]
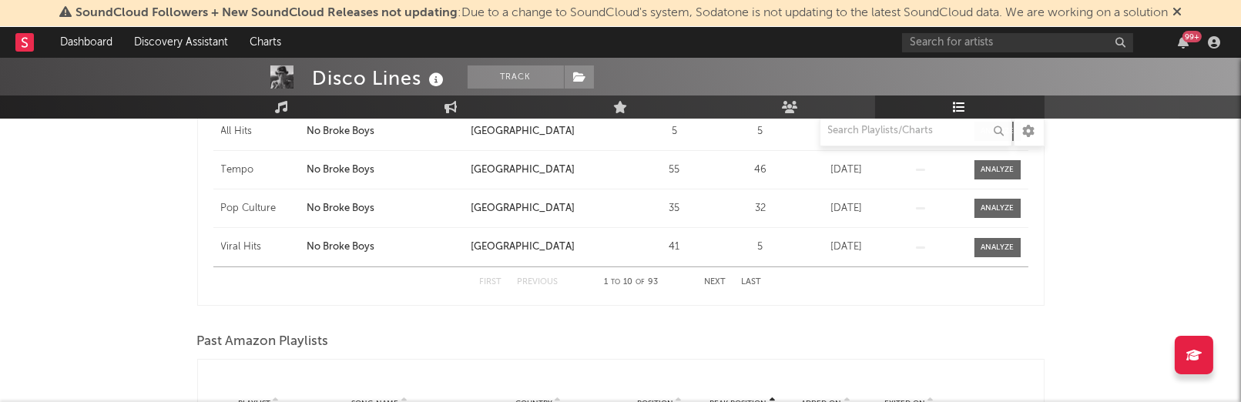
click at [716, 278] on button "Next" at bounding box center [716, 282] width 22 height 8
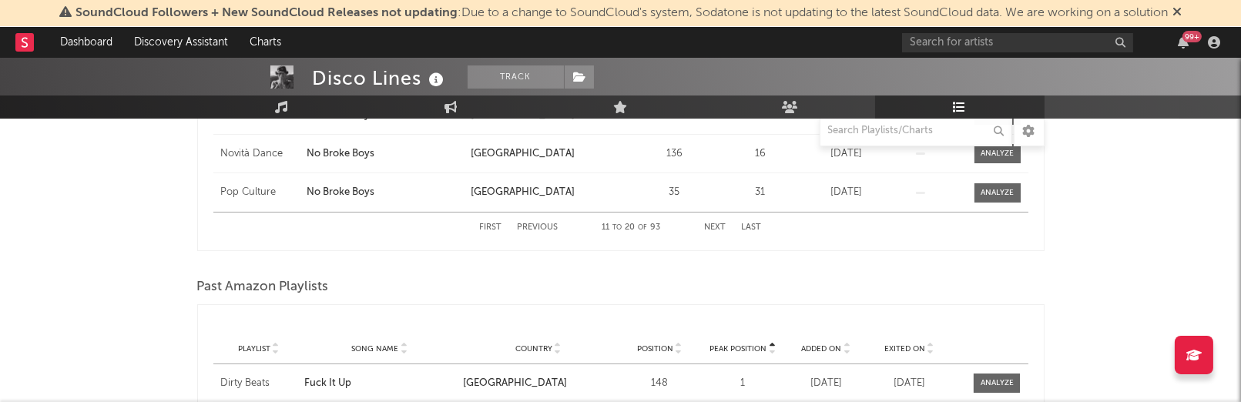
click at [722, 228] on button "Next" at bounding box center [716, 227] width 22 height 8
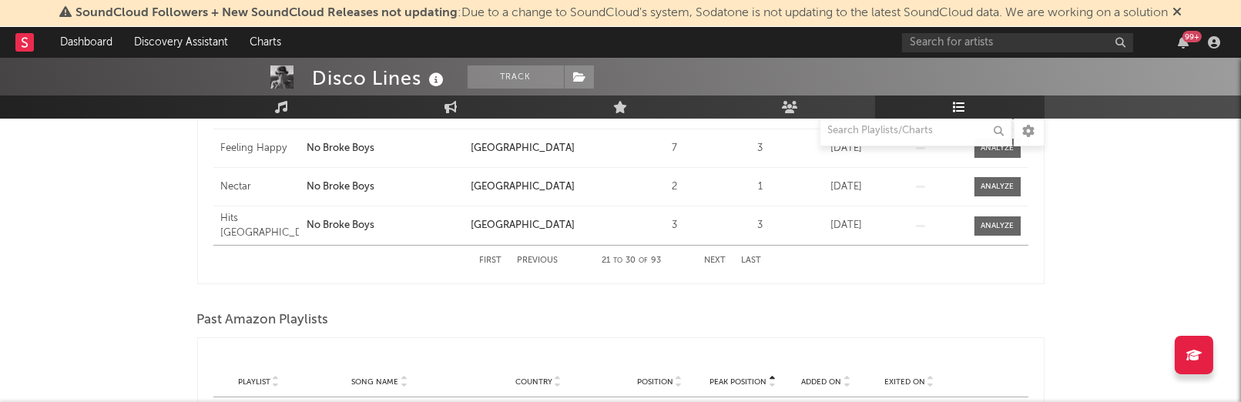
scroll to position [582, 0]
click at [715, 253] on button "Next" at bounding box center [716, 257] width 22 height 8
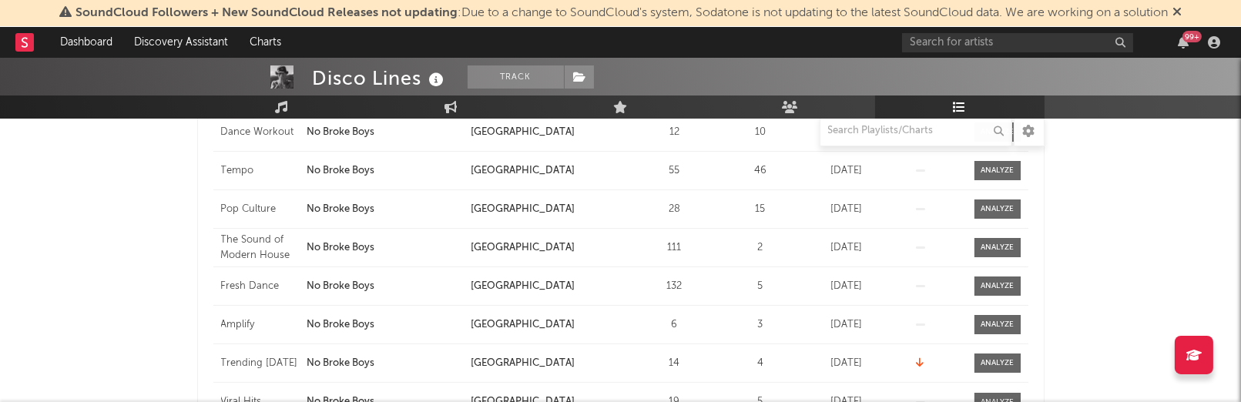
scroll to position [622, 0]
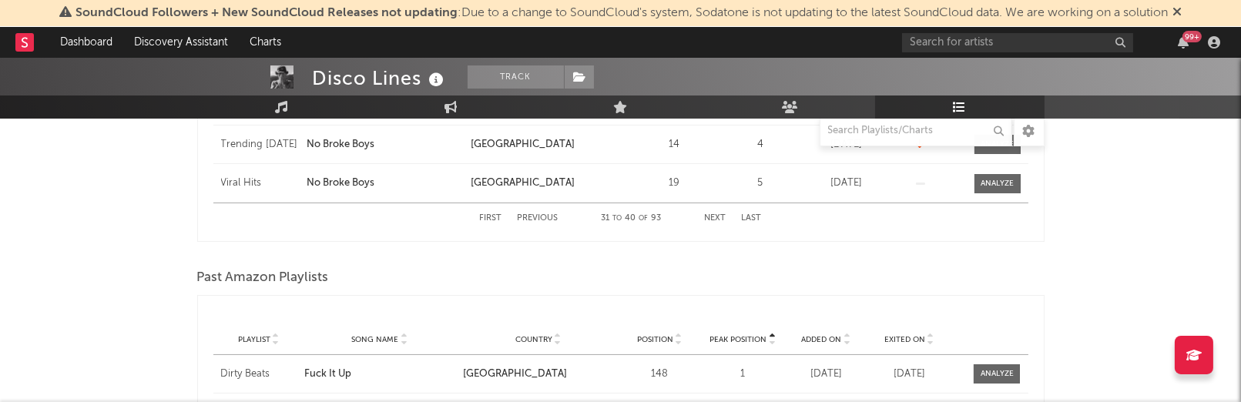
click at [718, 210] on div "First Previous 31 to 40 of 93 Next Last" at bounding box center [621, 218] width 282 height 30
click at [713, 214] on button "Next" at bounding box center [716, 218] width 22 height 8
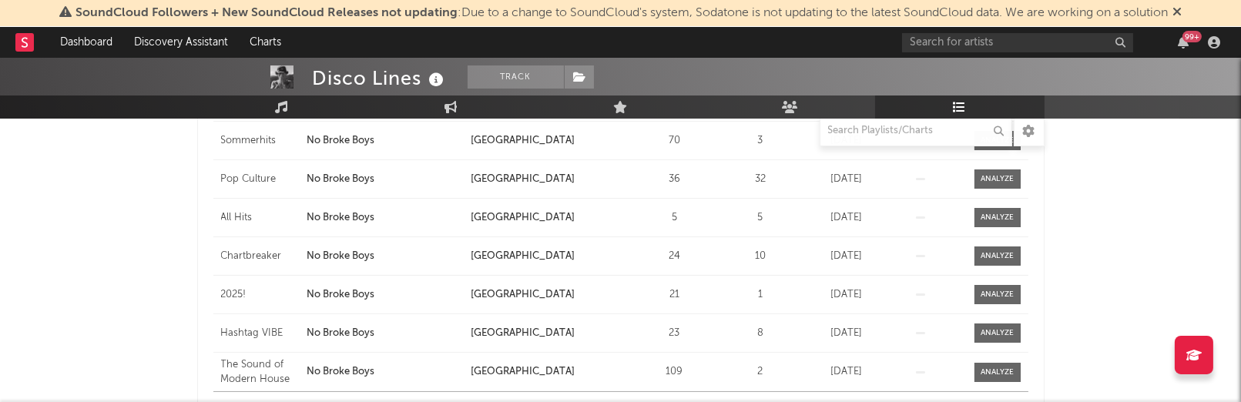
scroll to position [527, 0]
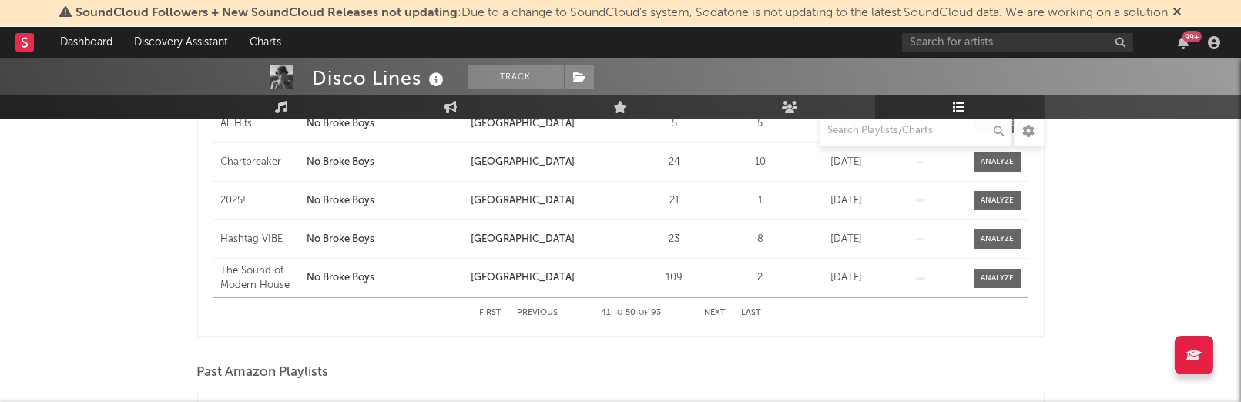
click at [715, 309] on button "Next" at bounding box center [716, 313] width 22 height 8
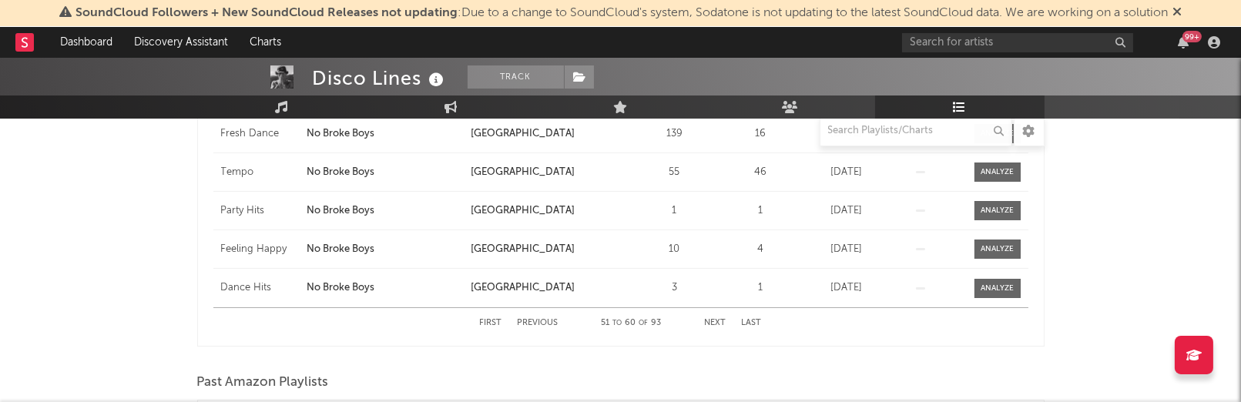
scroll to position [559, 0]
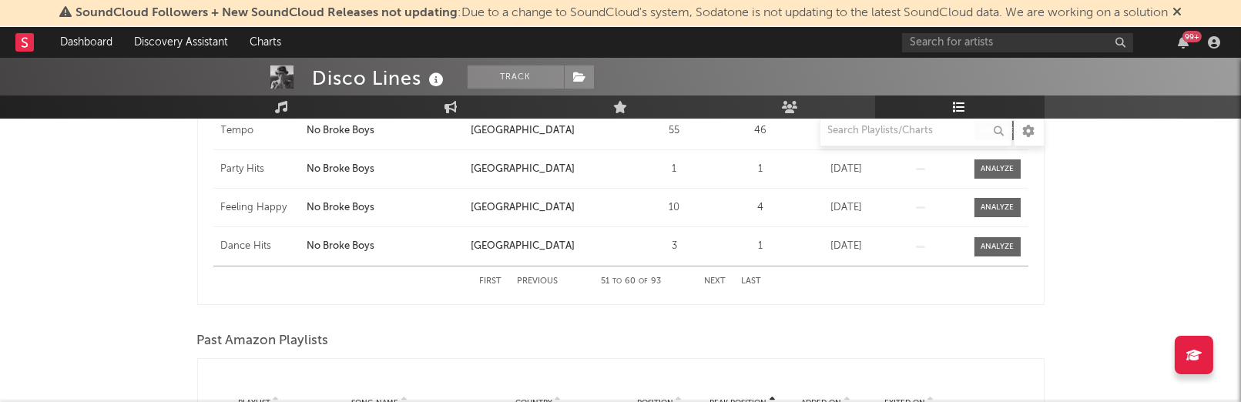
click at [719, 280] on button "Next" at bounding box center [716, 281] width 22 height 8
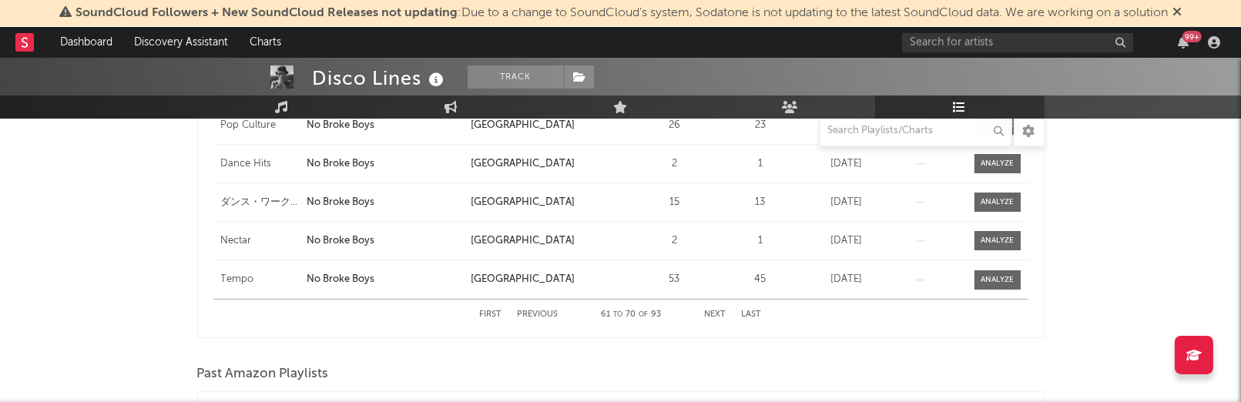
scroll to position [564, 0]
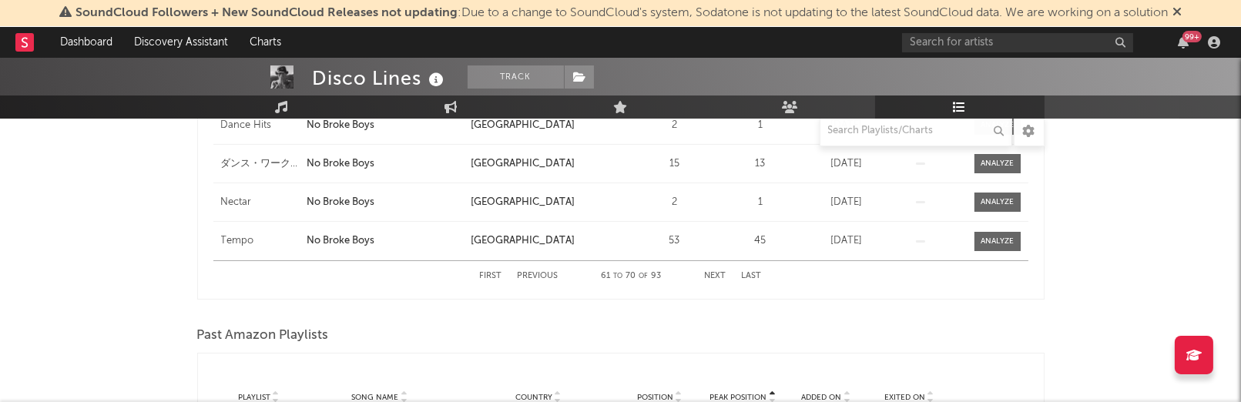
click at [720, 268] on div "First Previous 61 to 70 of 93 Next Last" at bounding box center [621, 276] width 282 height 30
click at [719, 272] on button "Next" at bounding box center [716, 276] width 22 height 8
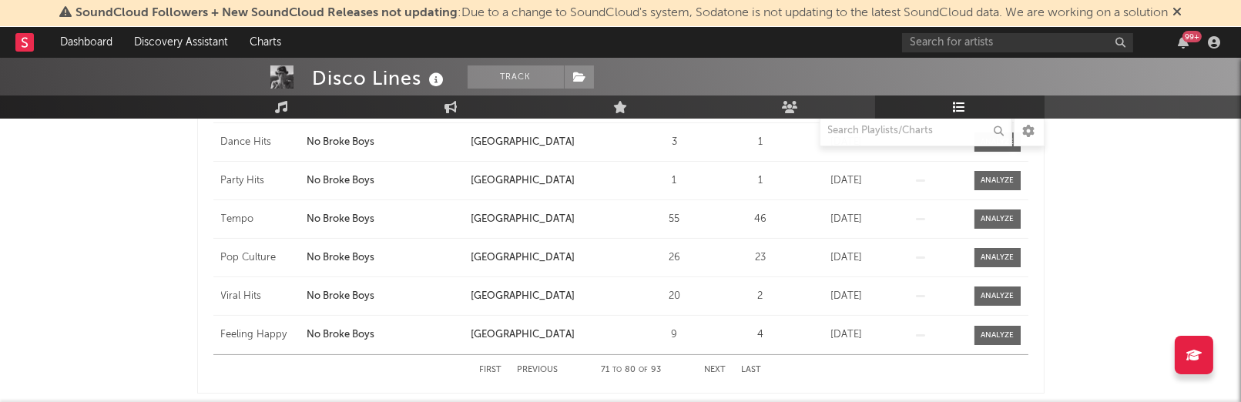
scroll to position [472, 0]
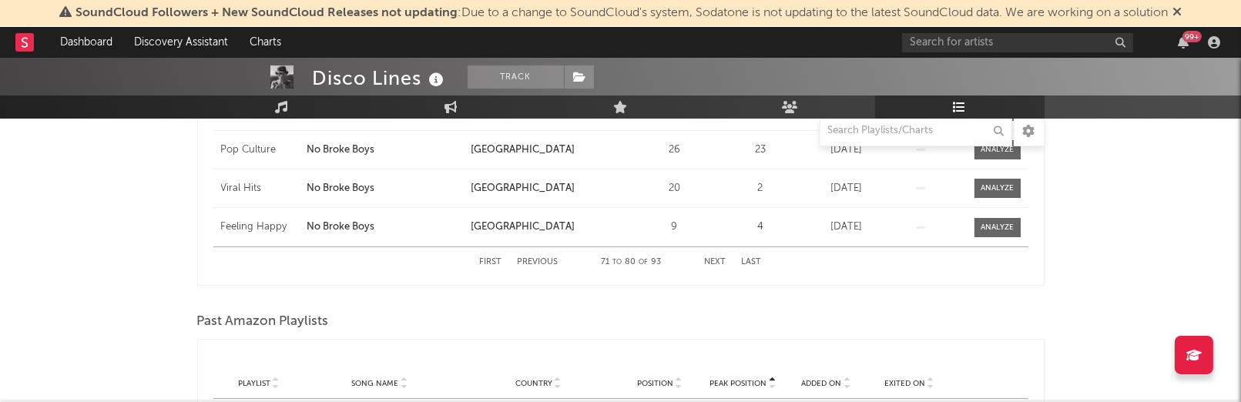
click at [720, 261] on button "Next" at bounding box center [716, 262] width 22 height 8
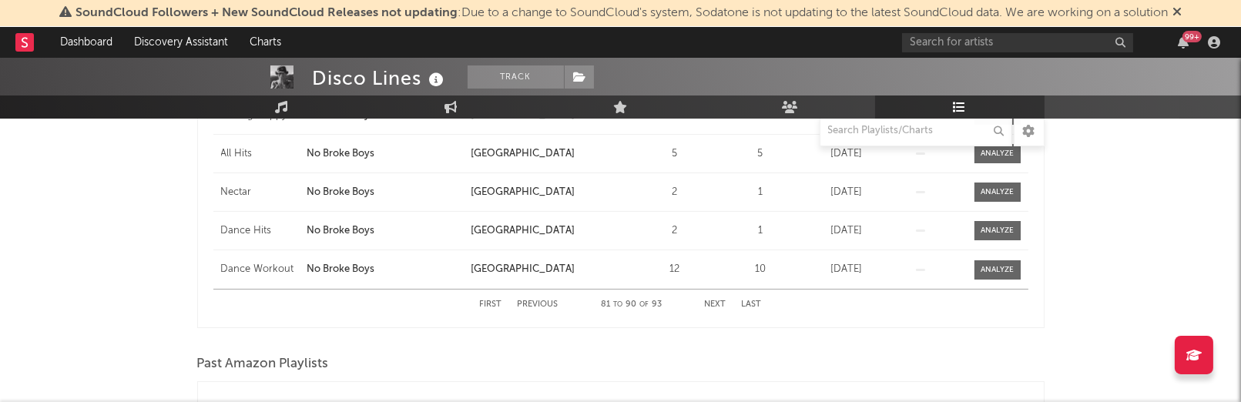
scroll to position [570, 0]
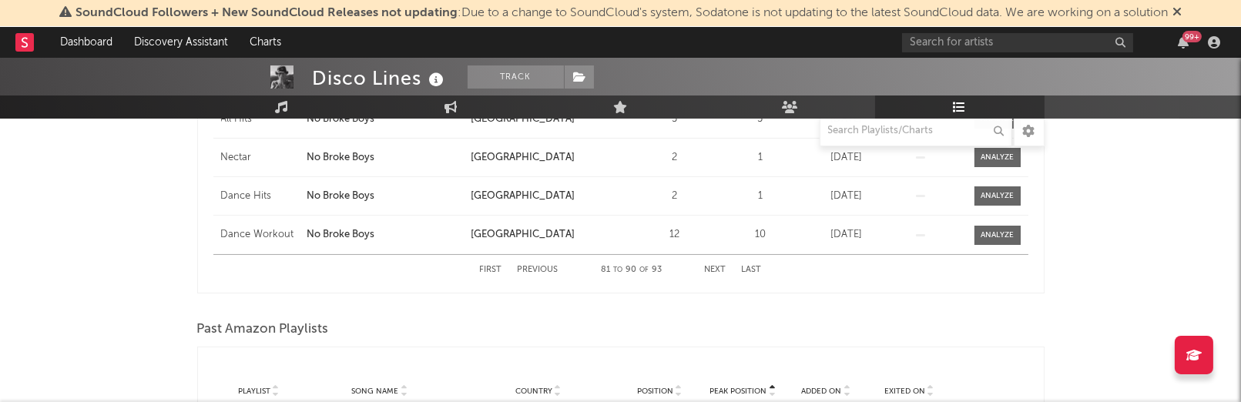
click at [715, 263] on div "First Previous 81 to 90 of 93 Next Last" at bounding box center [621, 270] width 282 height 30
click at [716, 270] on button "Next" at bounding box center [716, 270] width 22 height 8
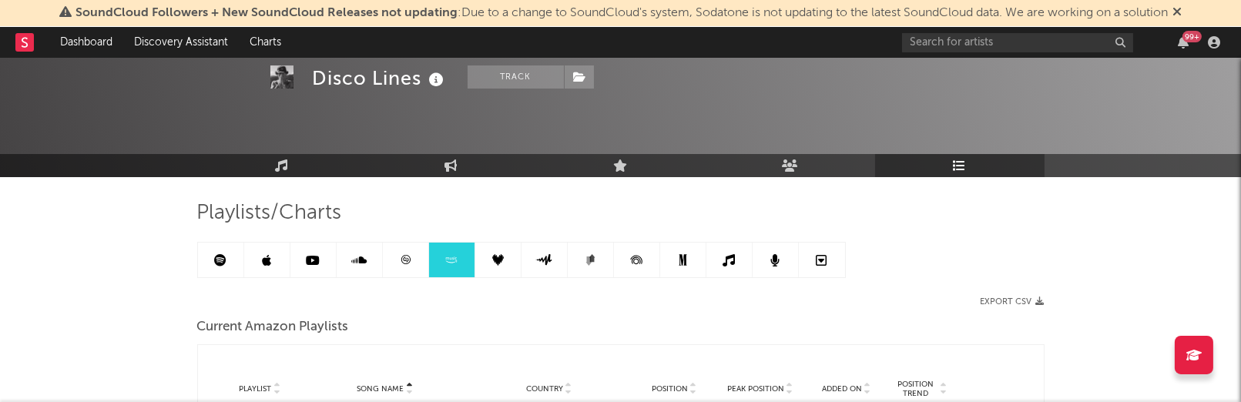
scroll to position [0, 0]
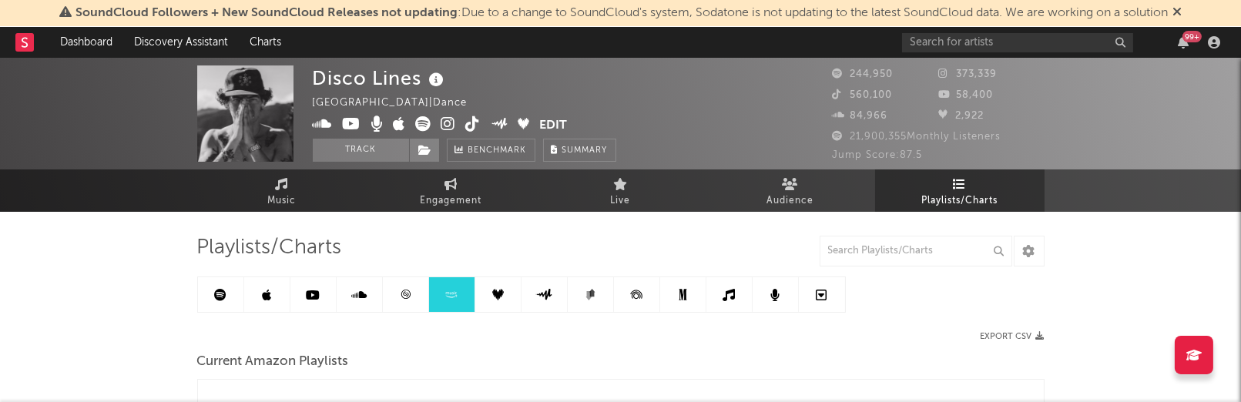
click at [366, 287] on link at bounding box center [360, 294] width 46 height 35
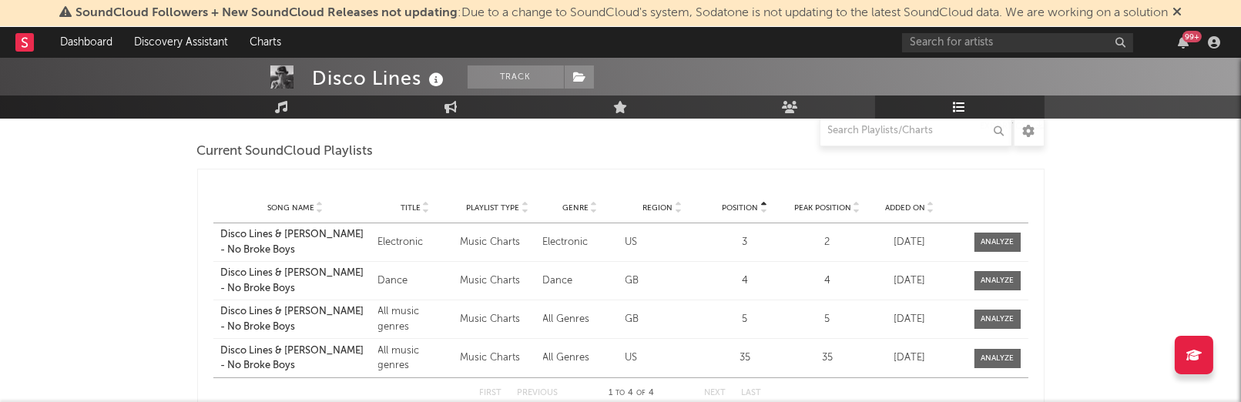
scroll to position [213, 0]
click at [334, 231] on div "Disco Lines & Tinashe - No Broke Boys" at bounding box center [295, 240] width 149 height 30
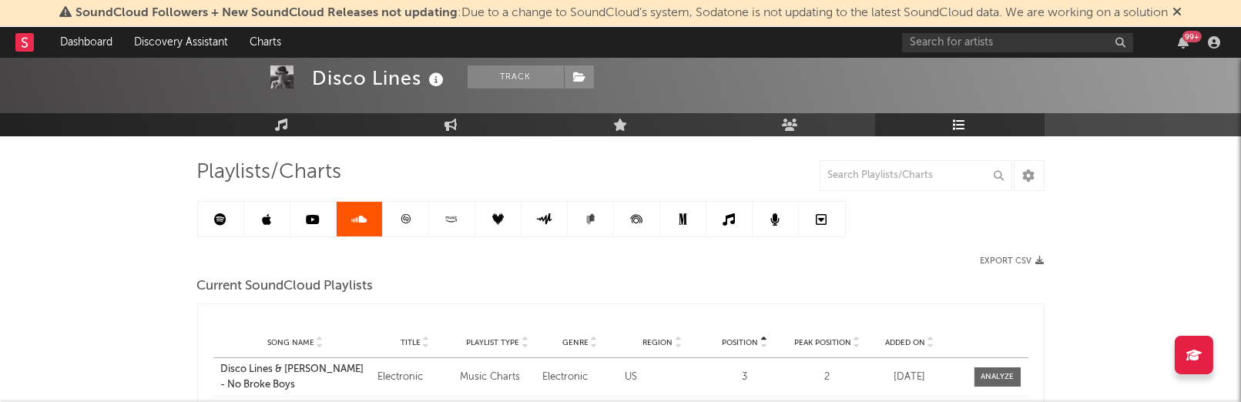
scroll to position [69, 0]
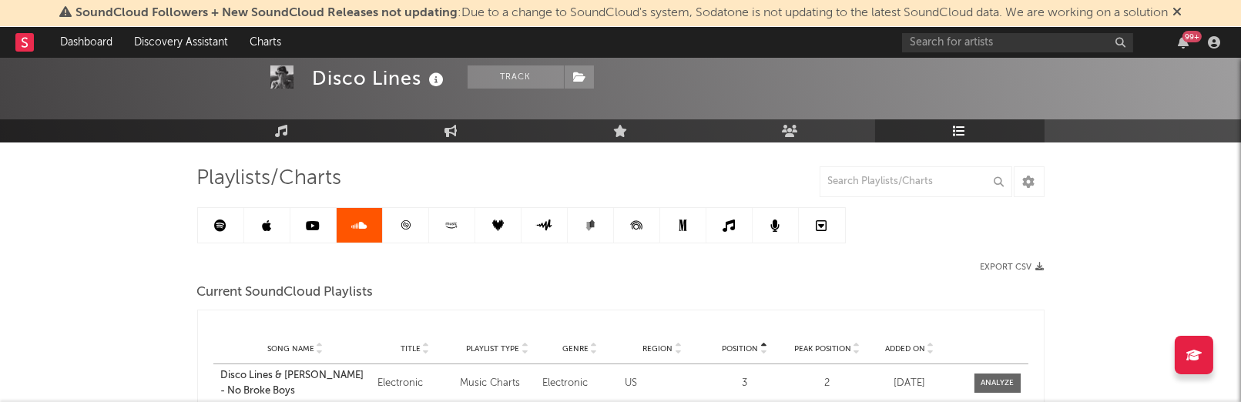
click at [397, 223] on link at bounding box center [406, 225] width 46 height 35
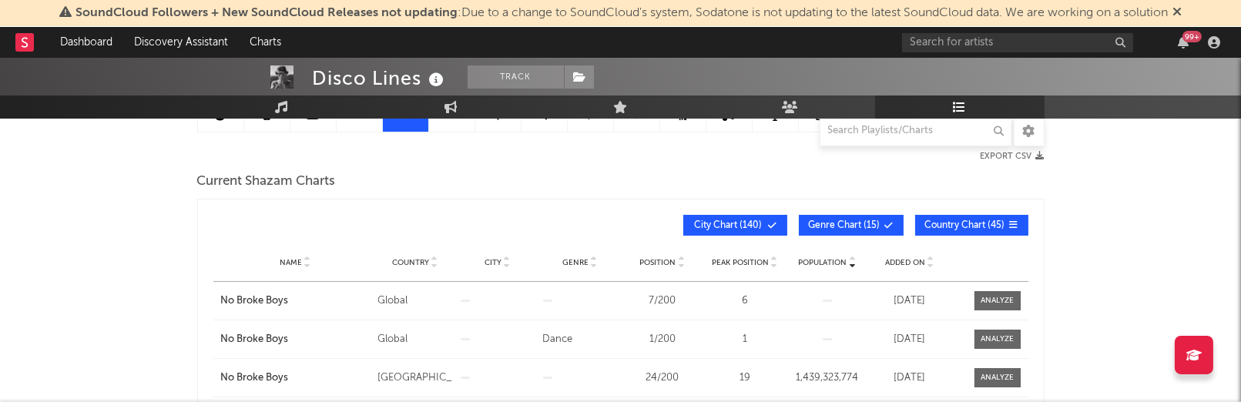
scroll to position [195, 0]
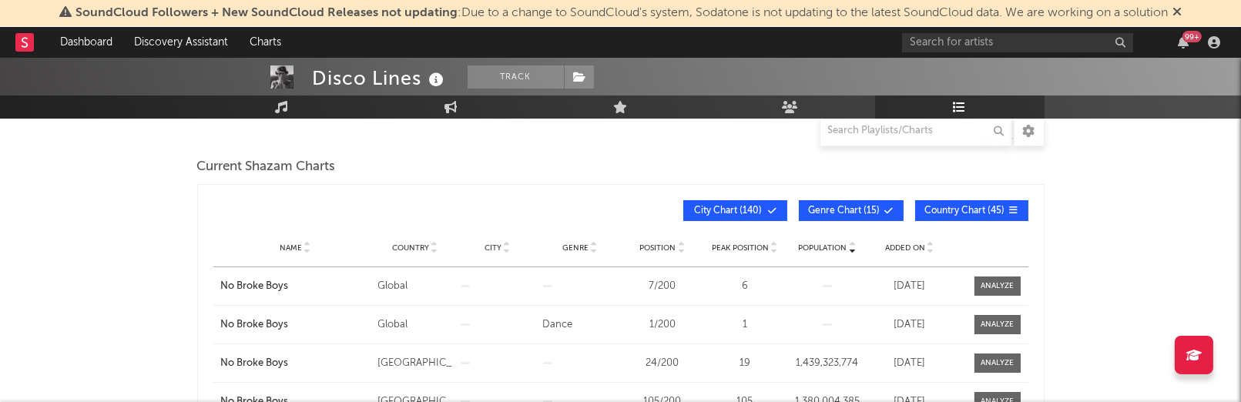
click at [777, 208] on icon at bounding box center [772, 210] width 9 height 9
click at [820, 208] on span "Genre Chart ( 15 )" at bounding box center [845, 210] width 72 height 9
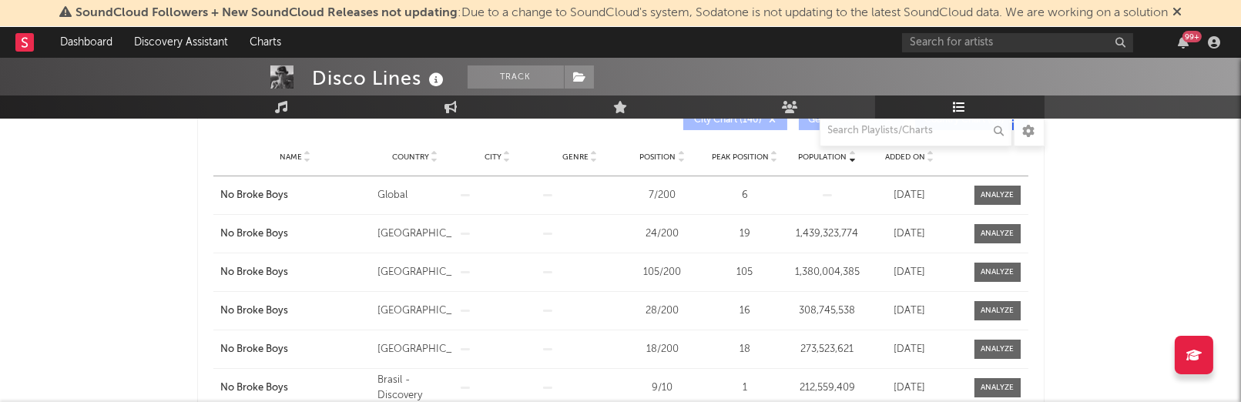
scroll to position [285, 0]
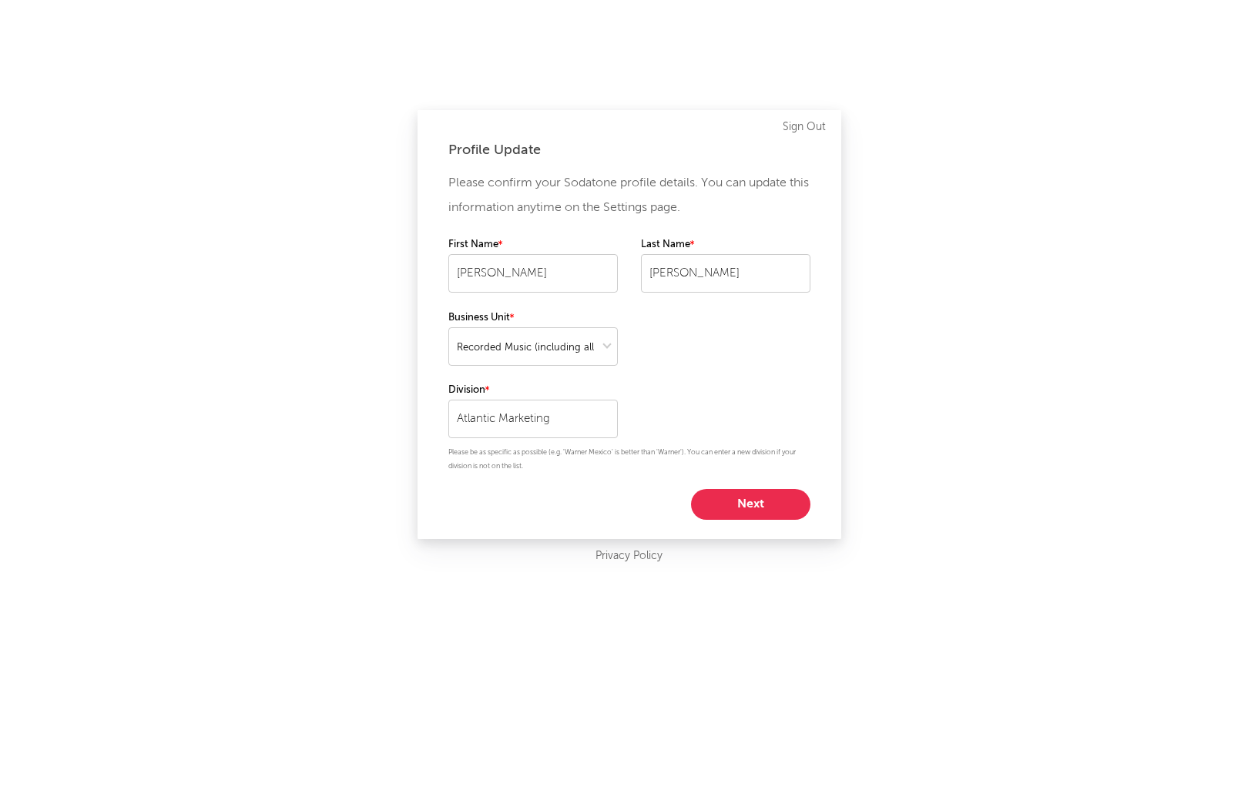
select select "recorded_music"
click at [767, 508] on button "Next" at bounding box center [750, 504] width 119 height 31
select select "marketing"
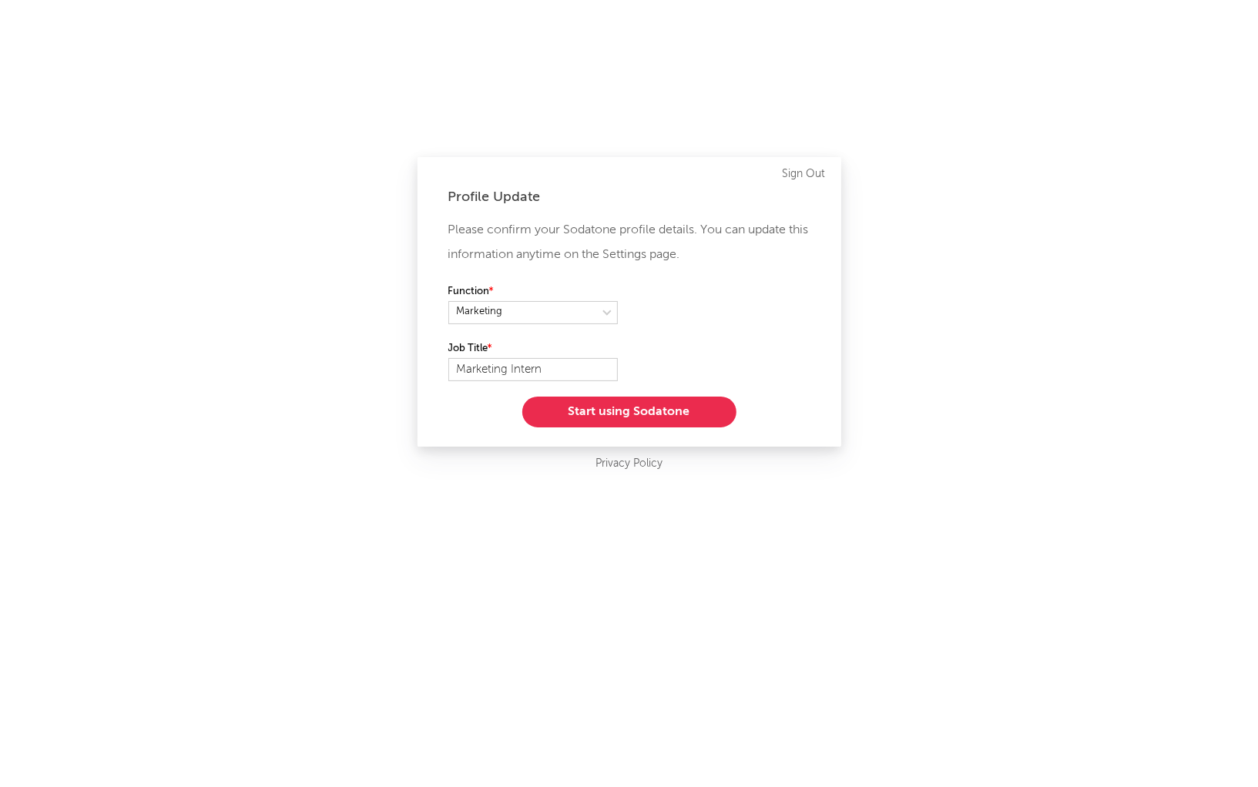
click at [703, 418] on button "Start using Sodatone" at bounding box center [629, 412] width 214 height 31
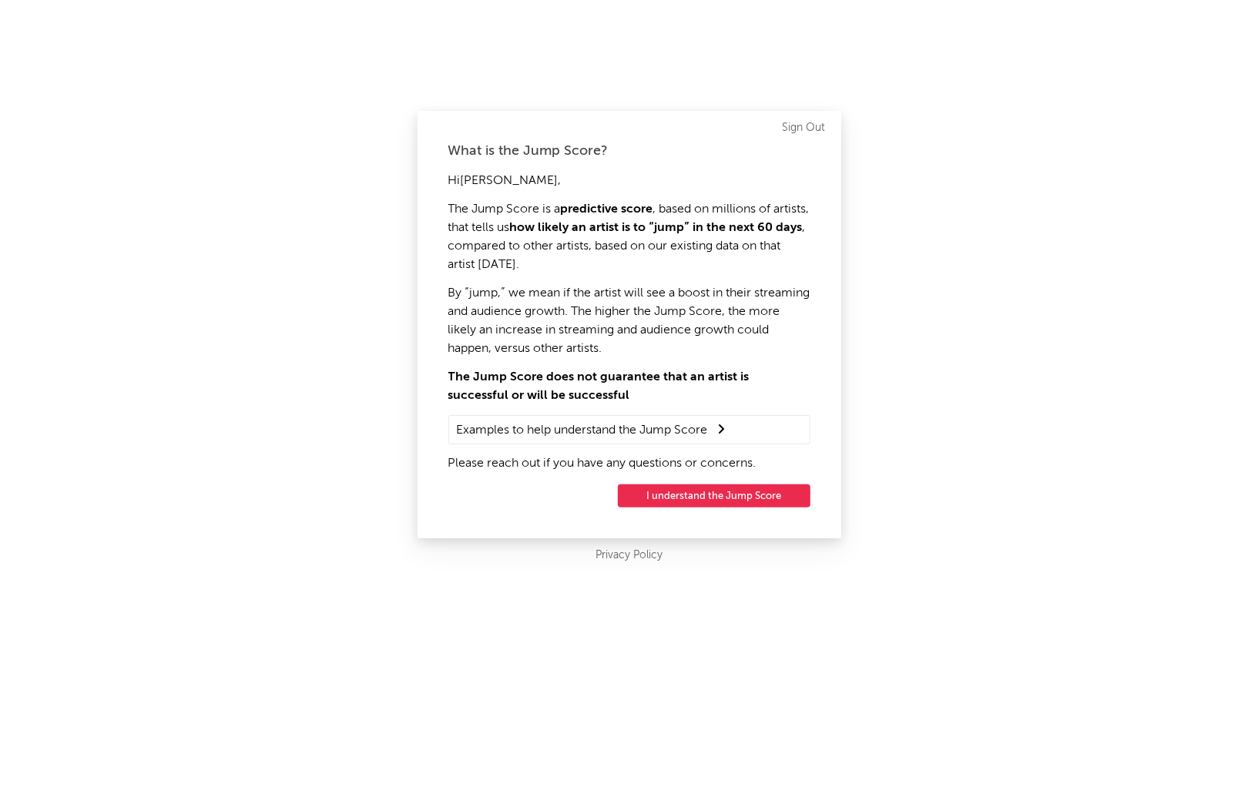
click at [710, 486] on button "I understand the Jump Score" at bounding box center [714, 496] width 193 height 23
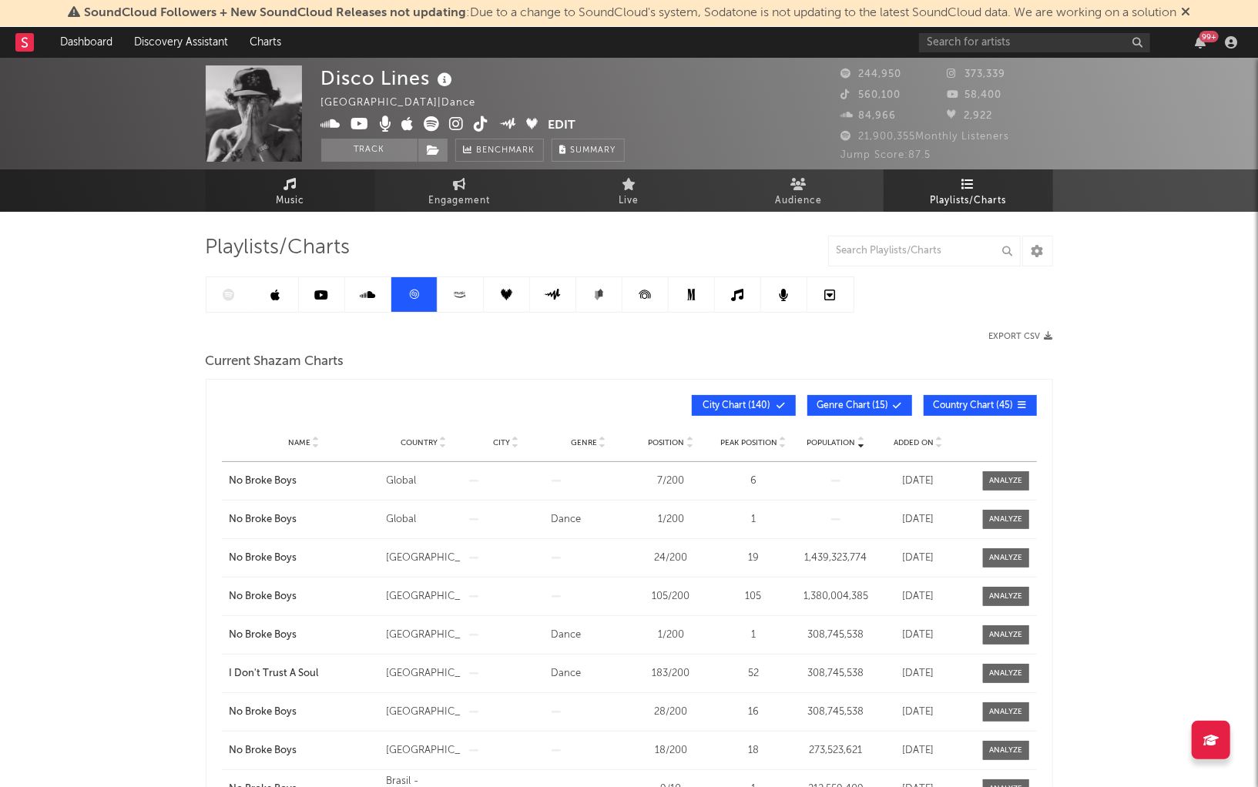
click at [309, 201] on link "Music" at bounding box center [290, 190] width 169 height 42
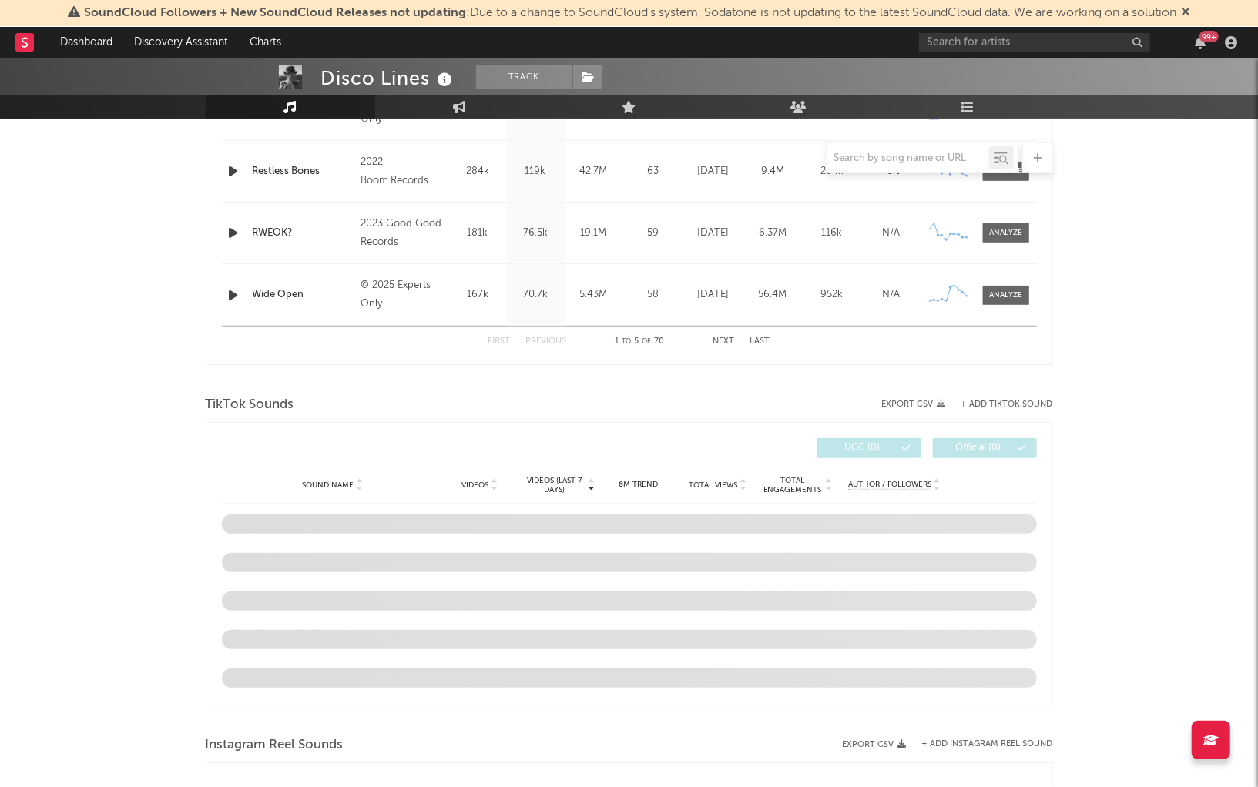
scroll to position [778, 0]
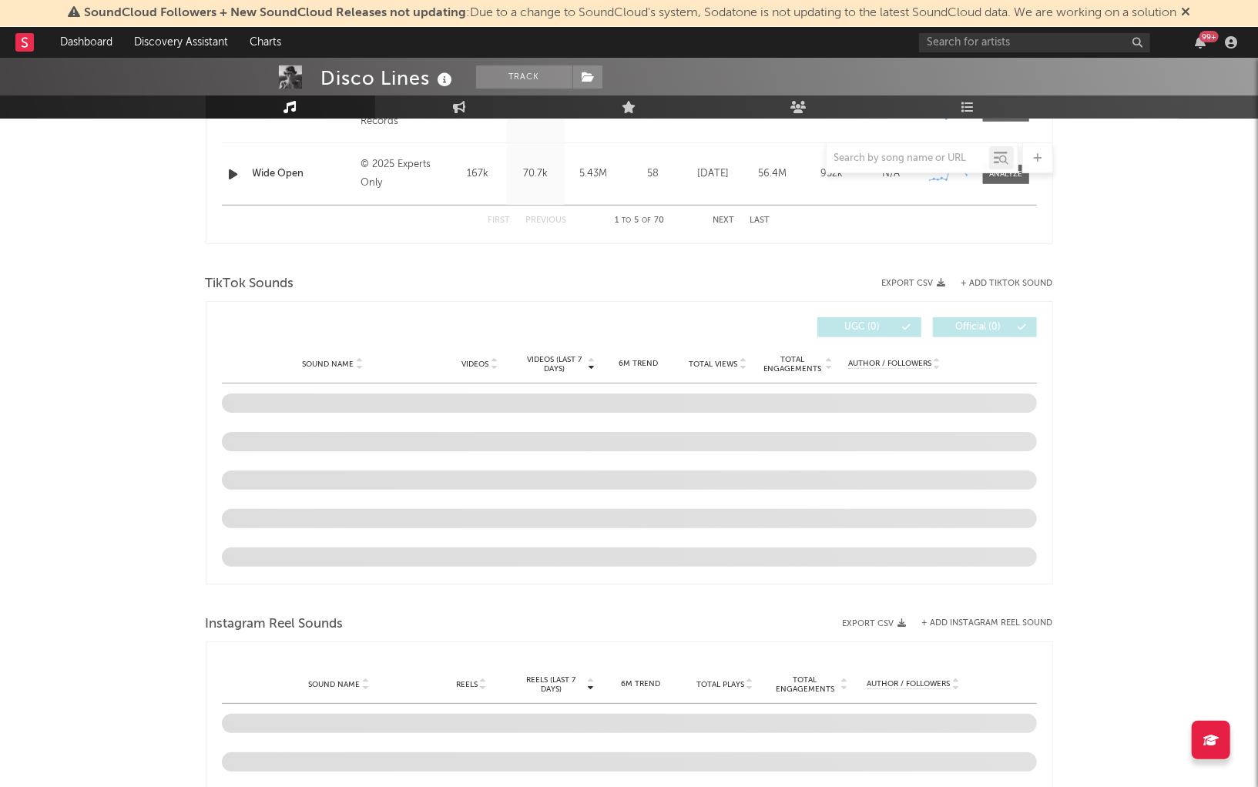
select select "6m"
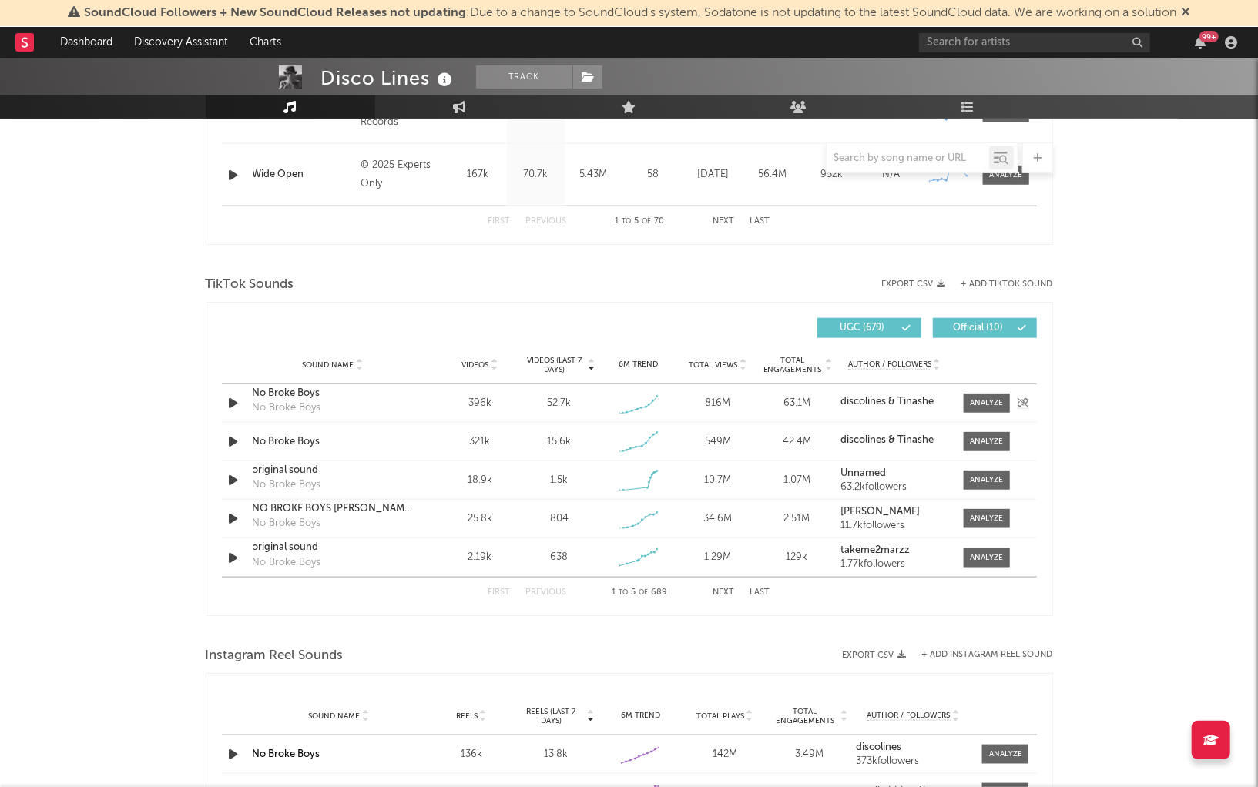
scroll to position [902, 0]
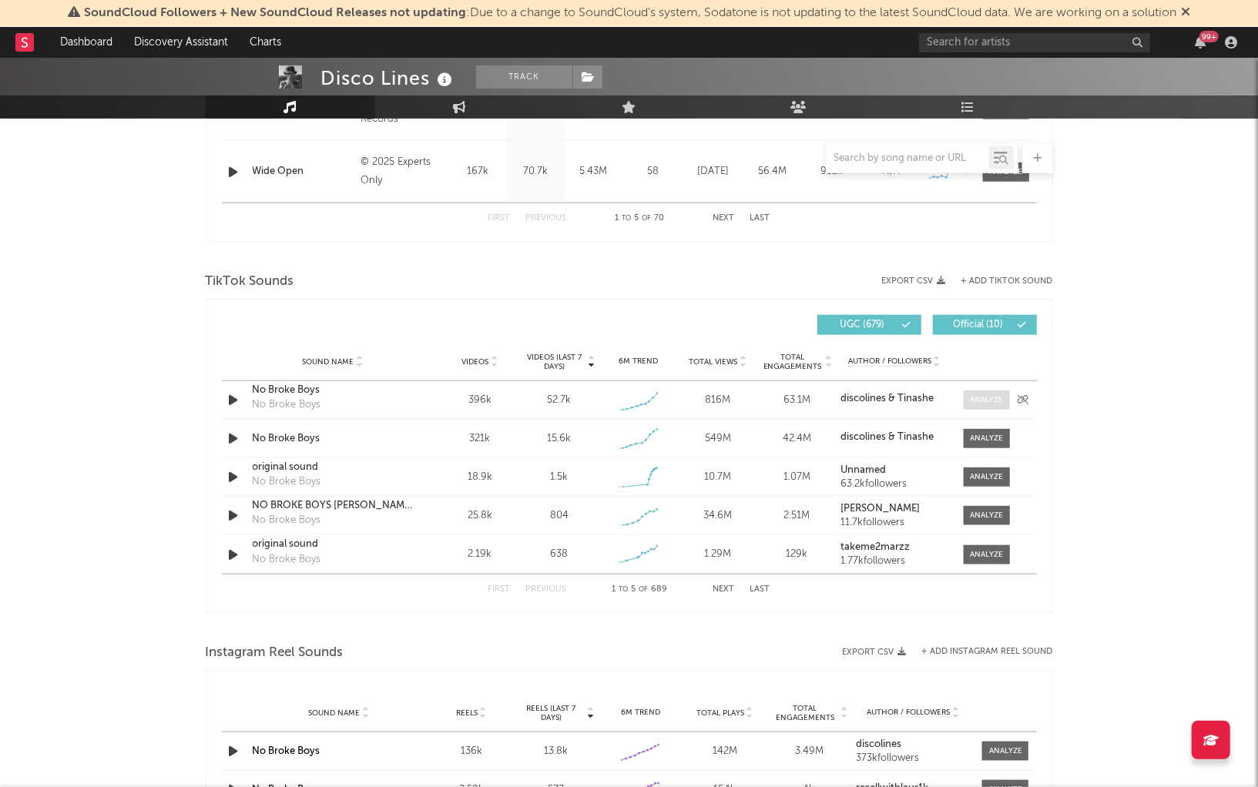
click at [978, 400] on div at bounding box center [986, 400] width 33 height 12
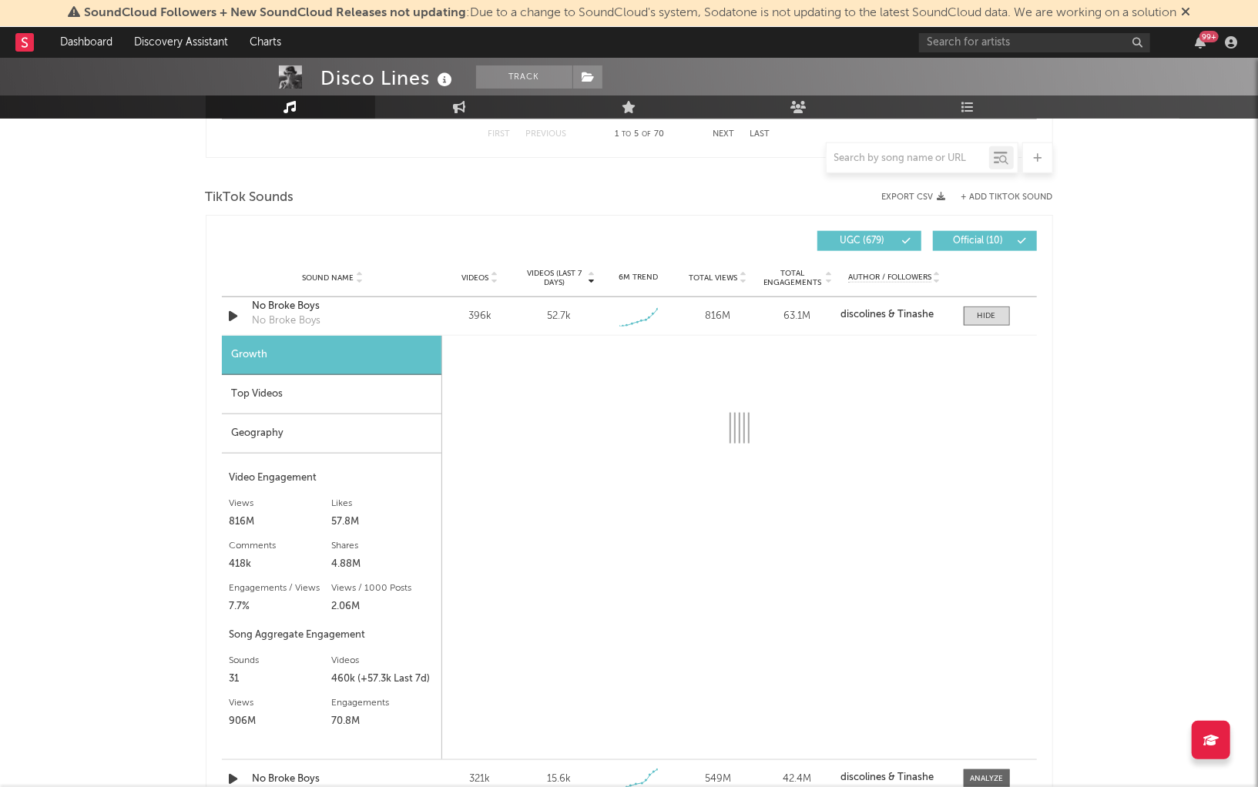
select select "1w"
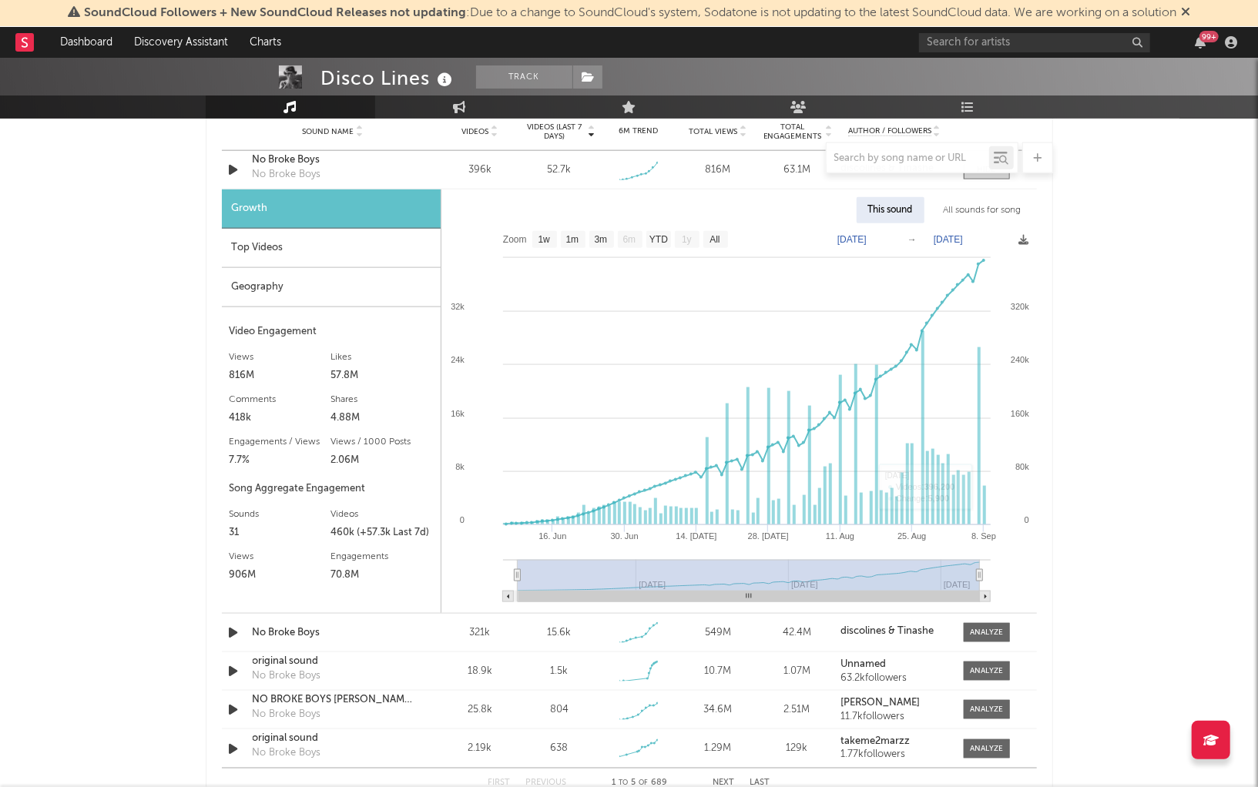
scroll to position [1139, 0]
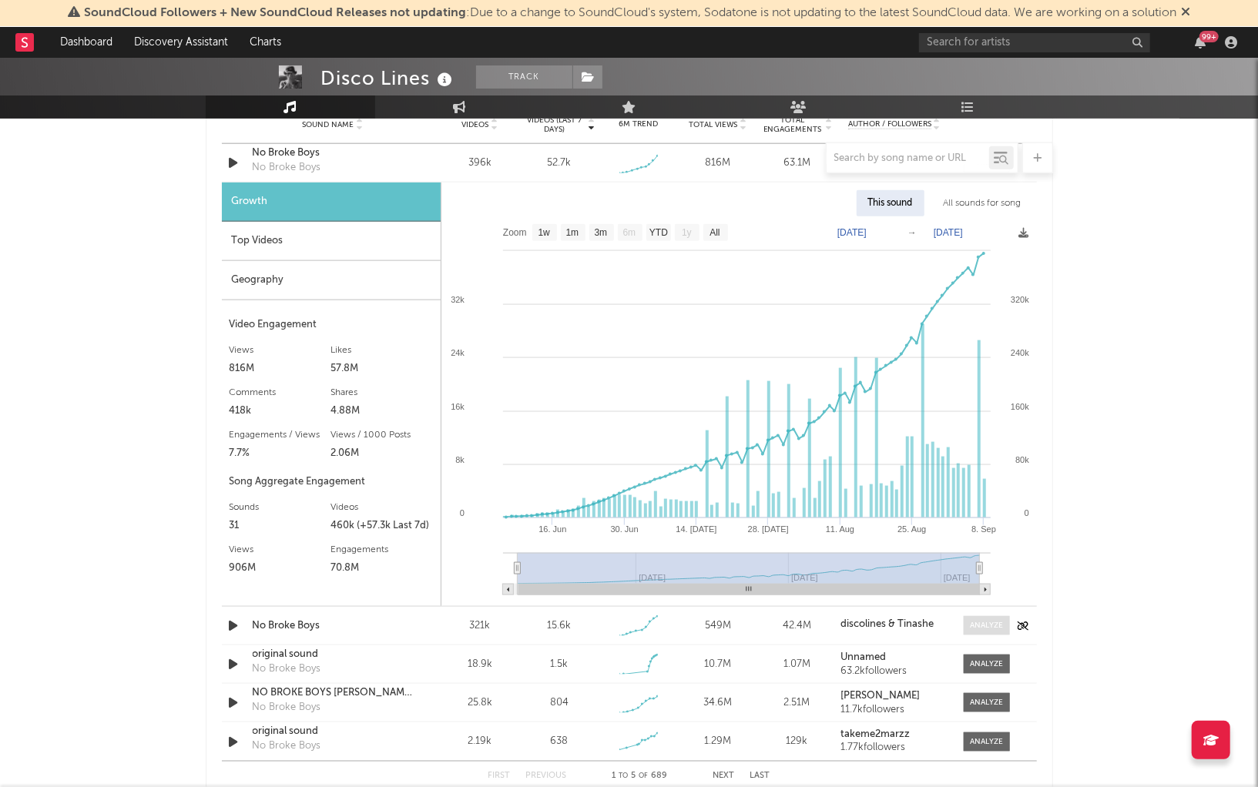
click at [990, 629] on span at bounding box center [987, 625] width 46 height 19
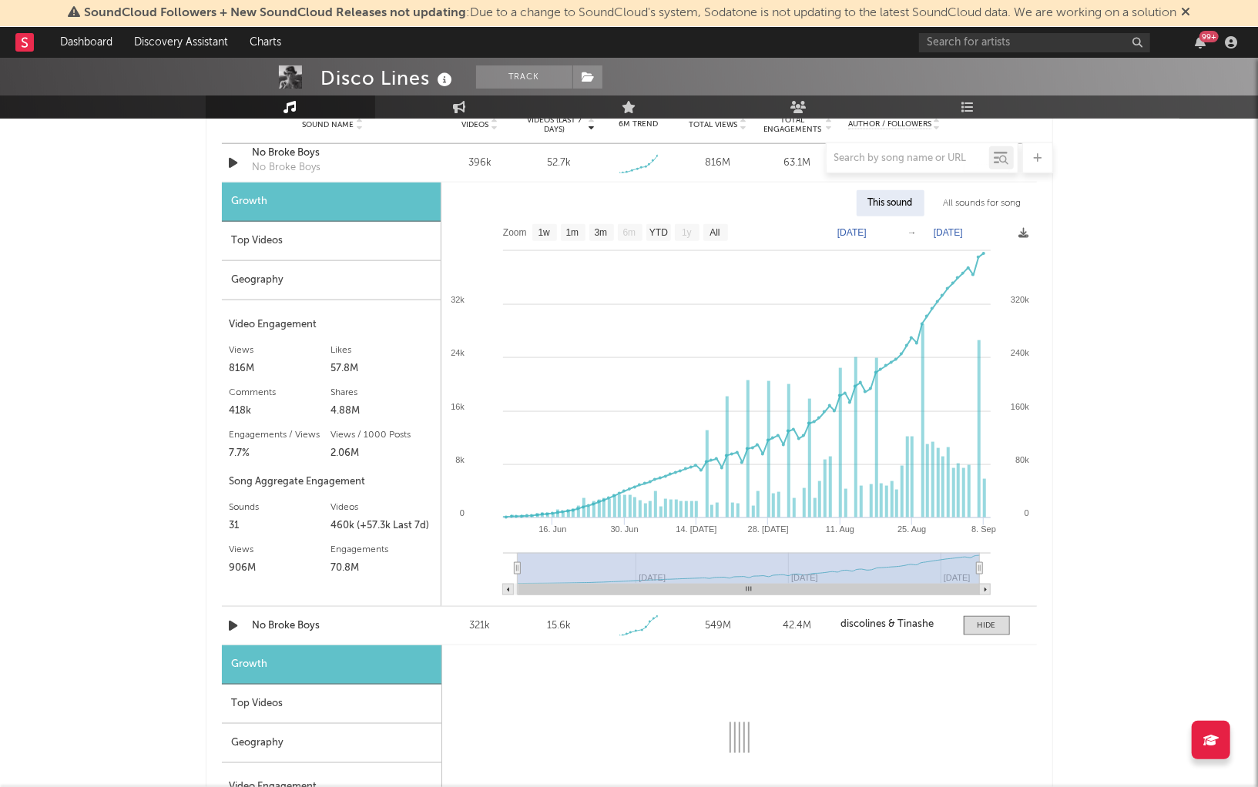
select select "1w"
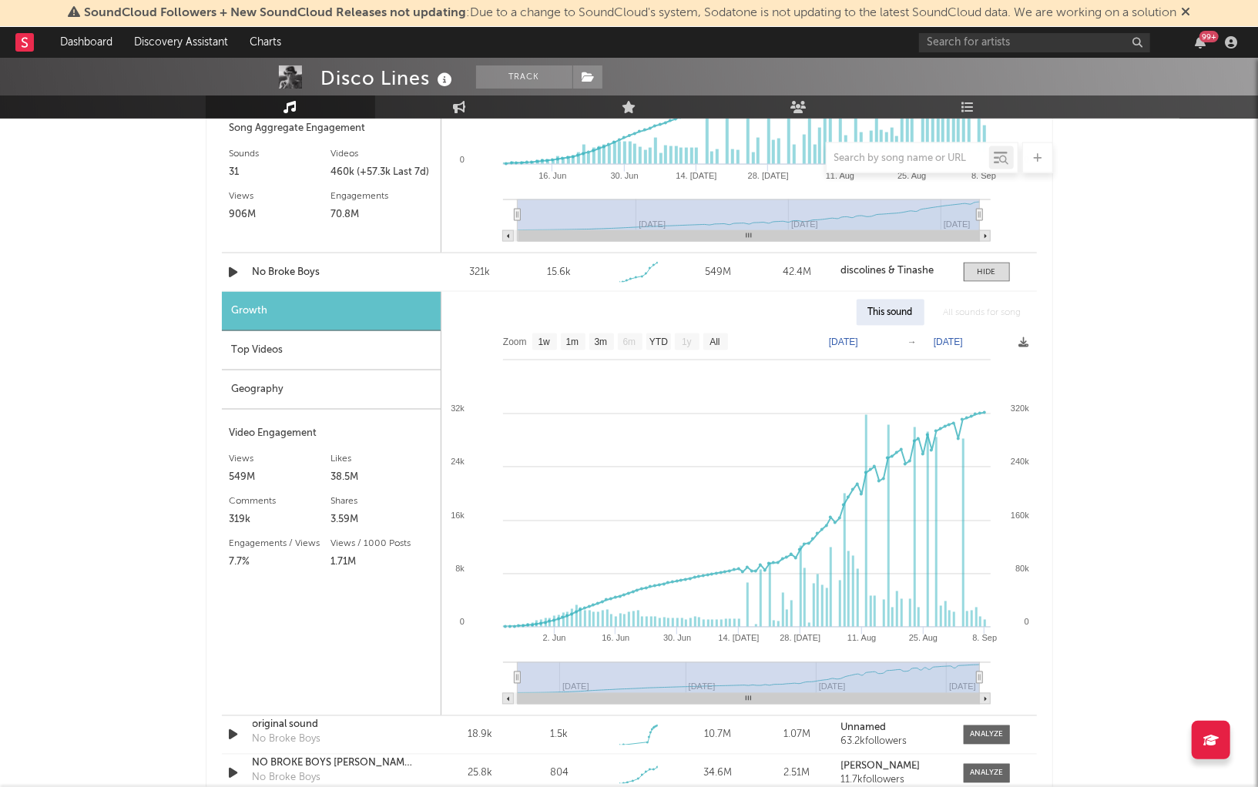
scroll to position [1495, 0]
